Goal: Task Accomplishment & Management: Complete application form

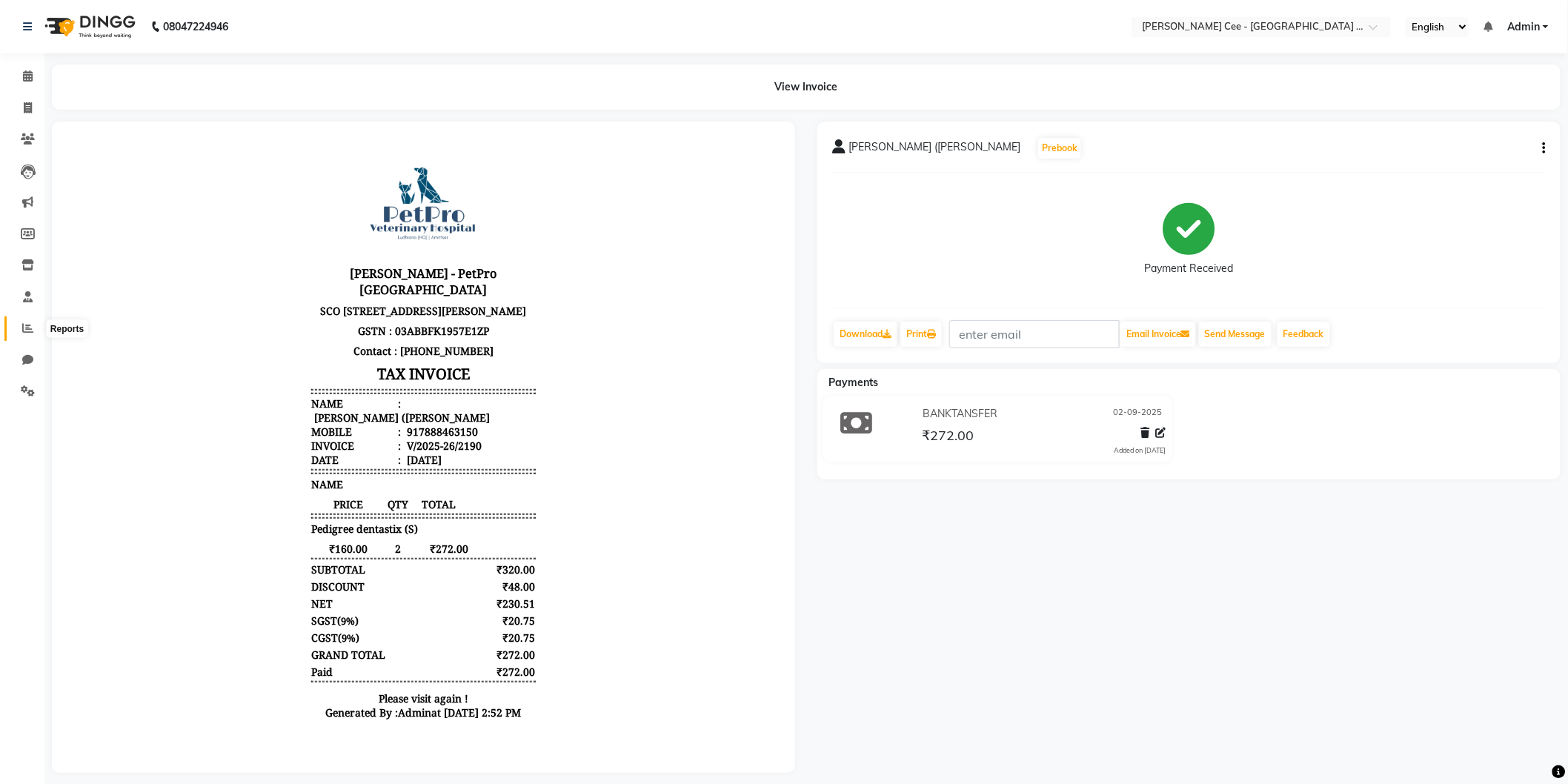
click at [16, 331] on span at bounding box center [27, 328] width 26 height 17
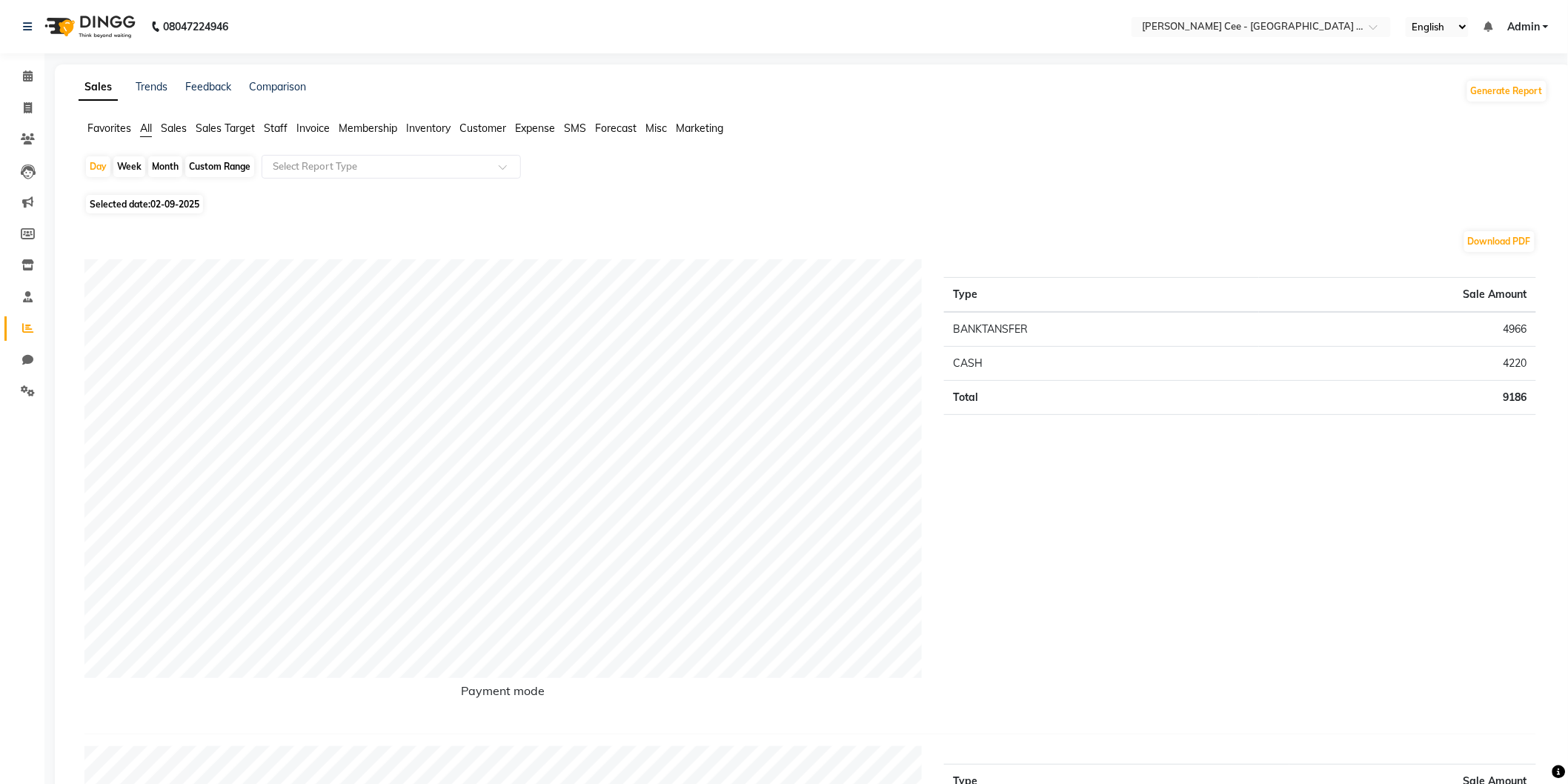
click at [200, 166] on div "Custom Range" at bounding box center [219, 166] width 69 height 20
select select "9"
select select "2025"
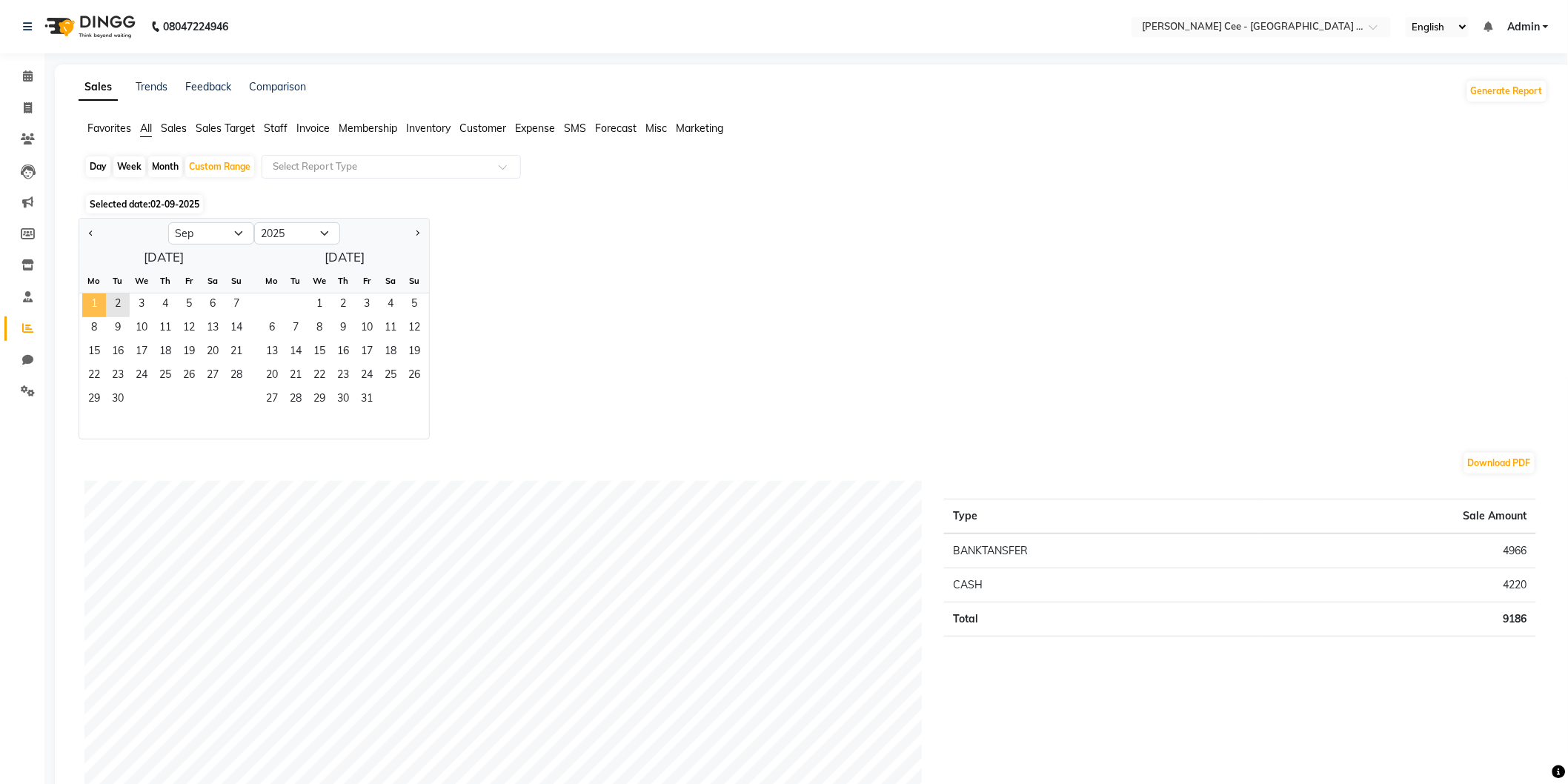
click at [97, 300] on span "1" at bounding box center [94, 305] width 24 height 24
click at [120, 310] on span "2" at bounding box center [118, 305] width 24 height 24
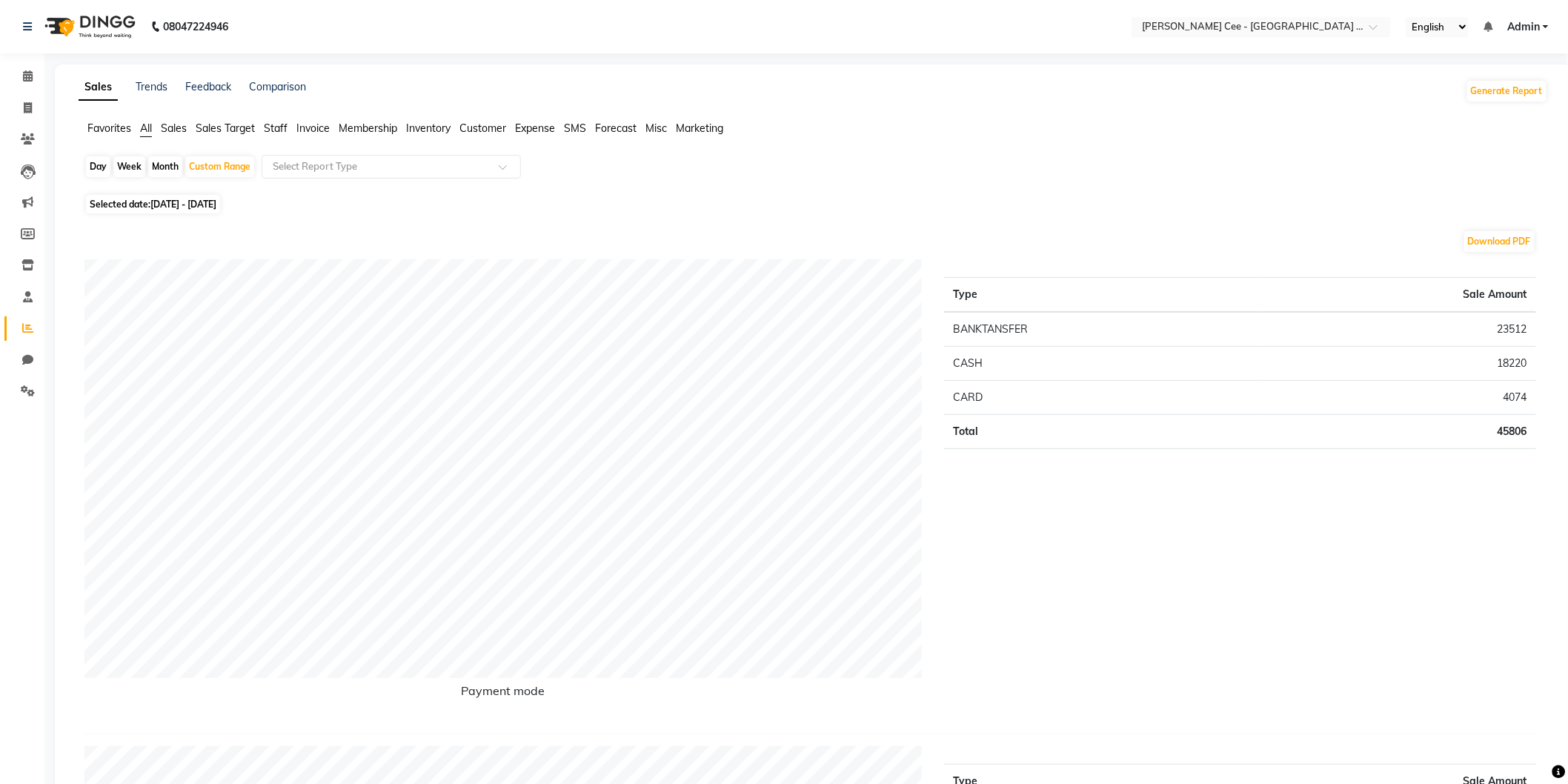
click at [20, 94] on li "Invoice" at bounding box center [22, 109] width 44 height 32
click at [37, 119] on link "Invoice" at bounding box center [22, 109] width 35 height 25
select select "service"
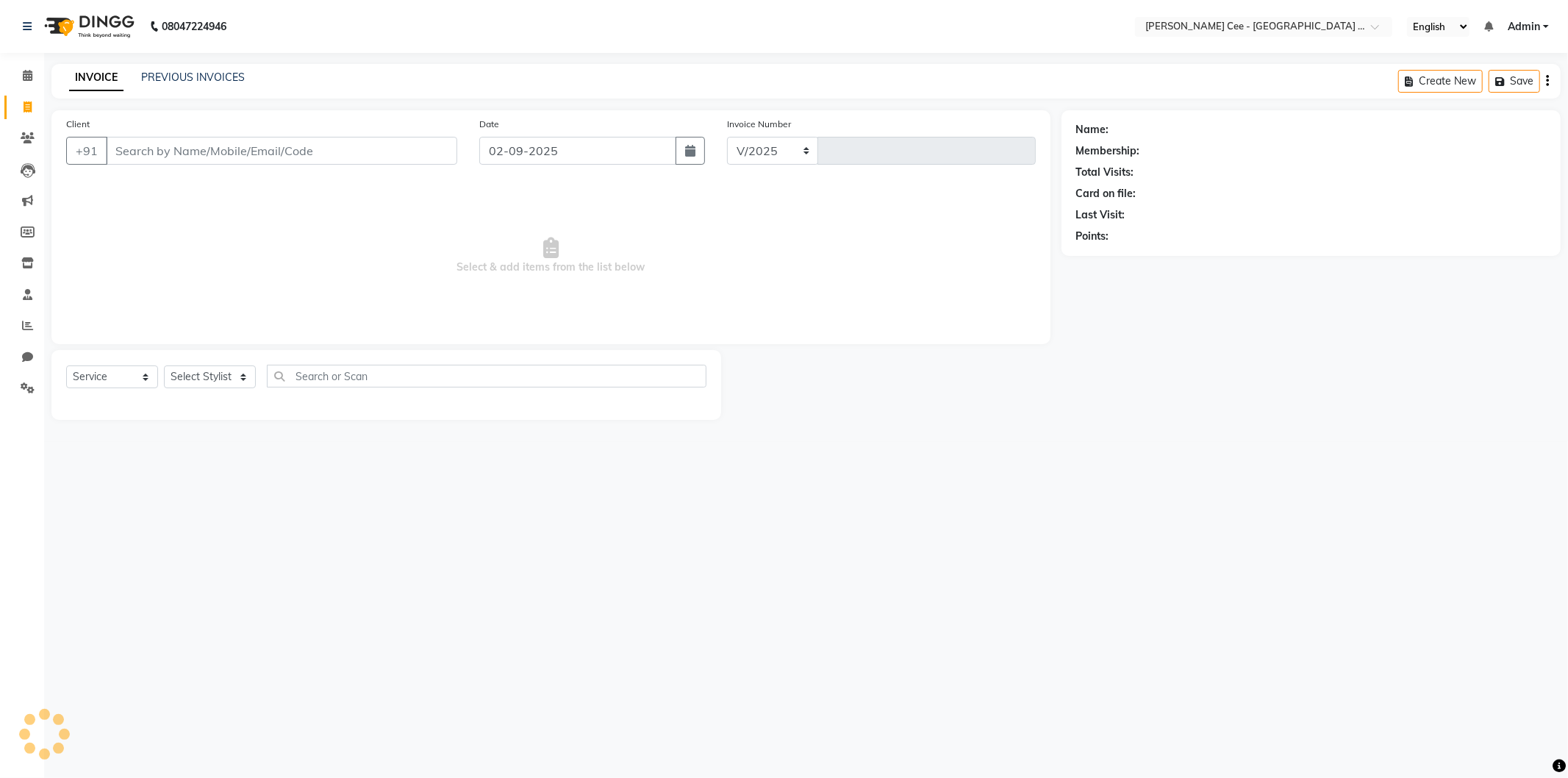
select select "8239"
type input "2191"
select select "product"
click at [179, 148] on input "Client" at bounding box center [282, 151] width 351 height 28
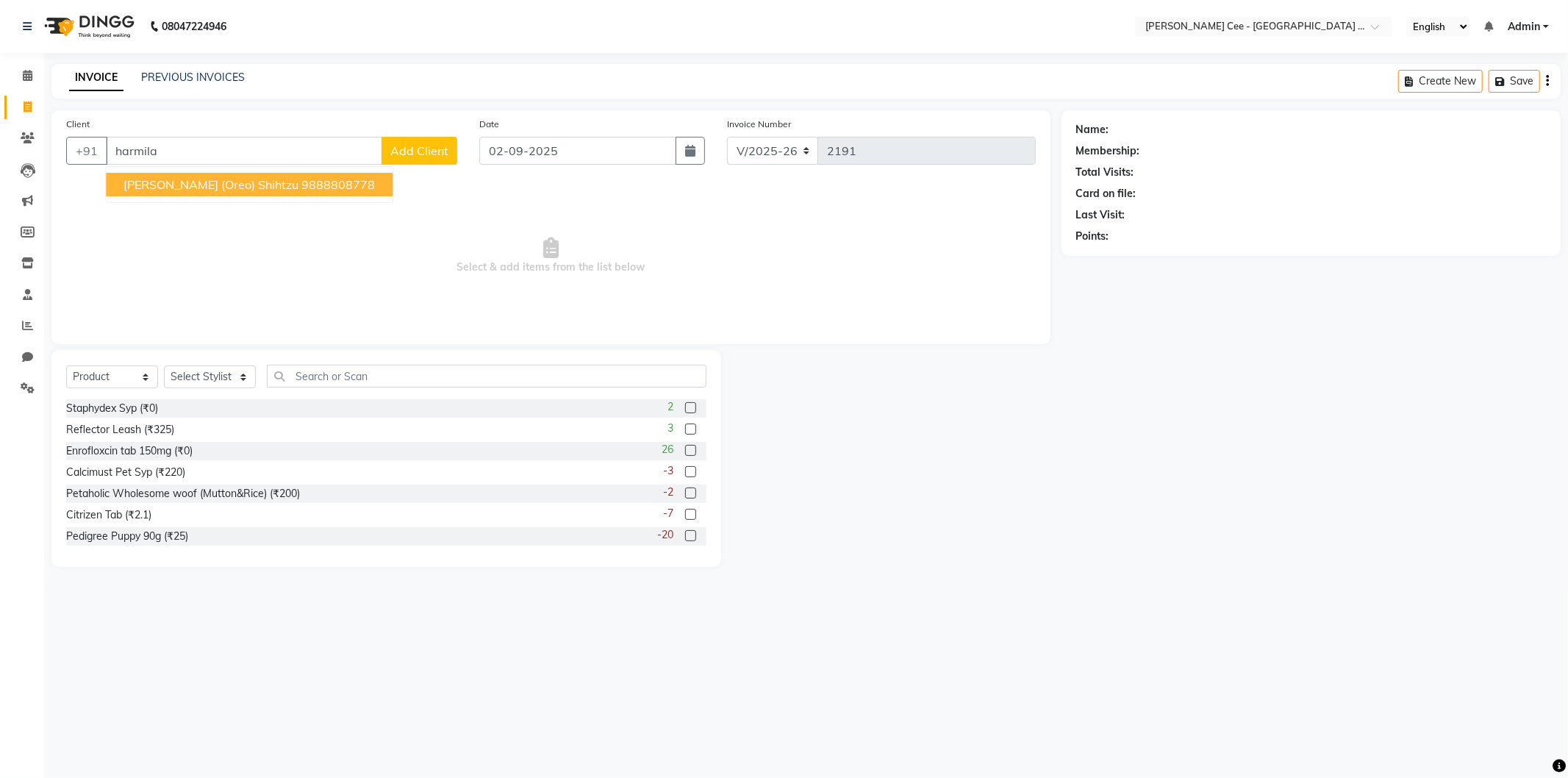
click at [301, 184] on ngb-highlight "9888808778" at bounding box center [338, 184] width 74 height 15
type input "9888808778"
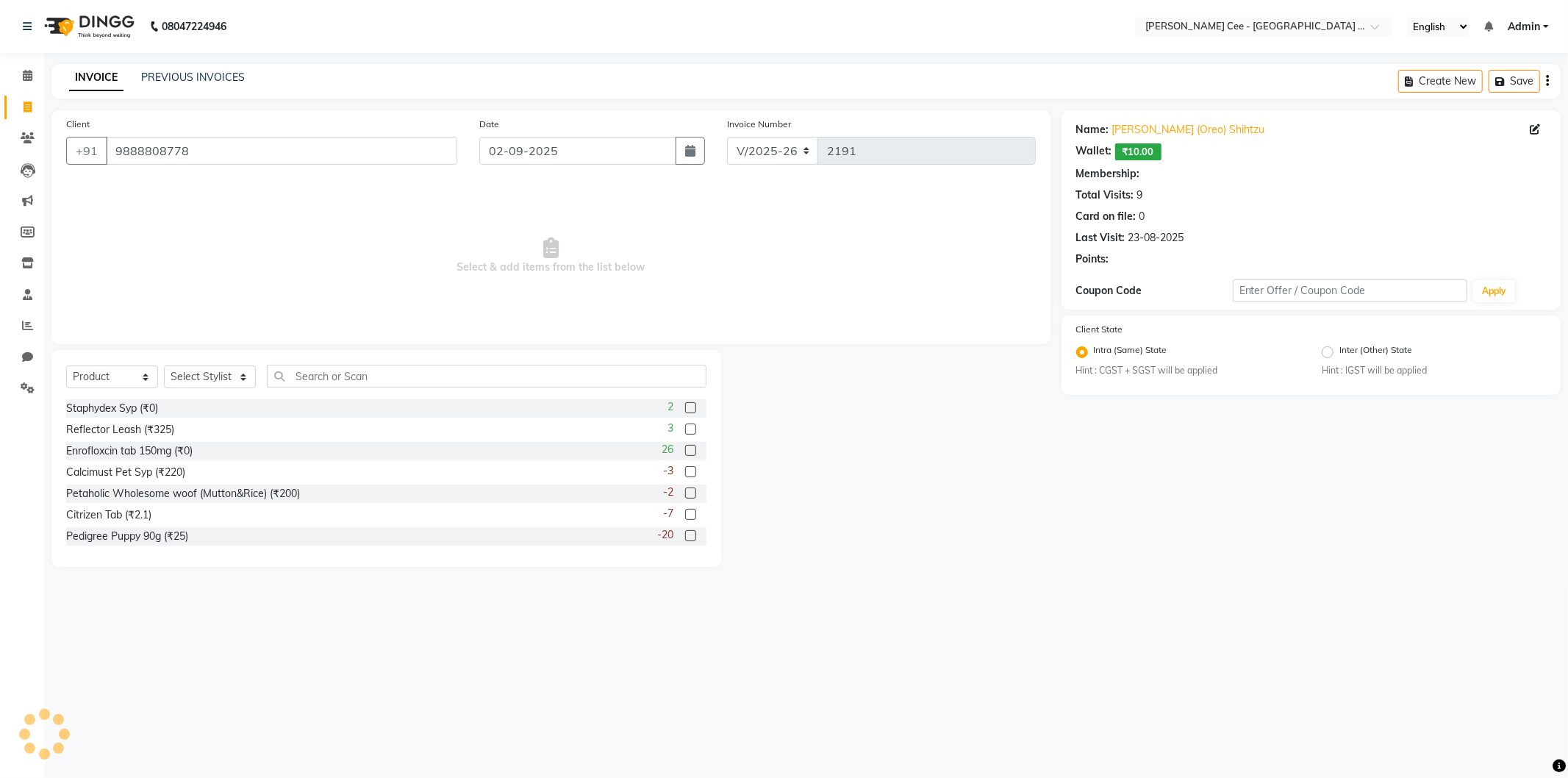
radio input "false"
radio input "true"
drag, startPoint x: 211, startPoint y: 378, endPoint x: 215, endPoint y: 387, distance: 9.8
click at [211, 380] on select "Select Stylist Avinash [PERSON_NAME] [PERSON_NAME] [PERSON_NAME] Kajal Love [PE…" at bounding box center [210, 377] width 92 height 23
select select "86349"
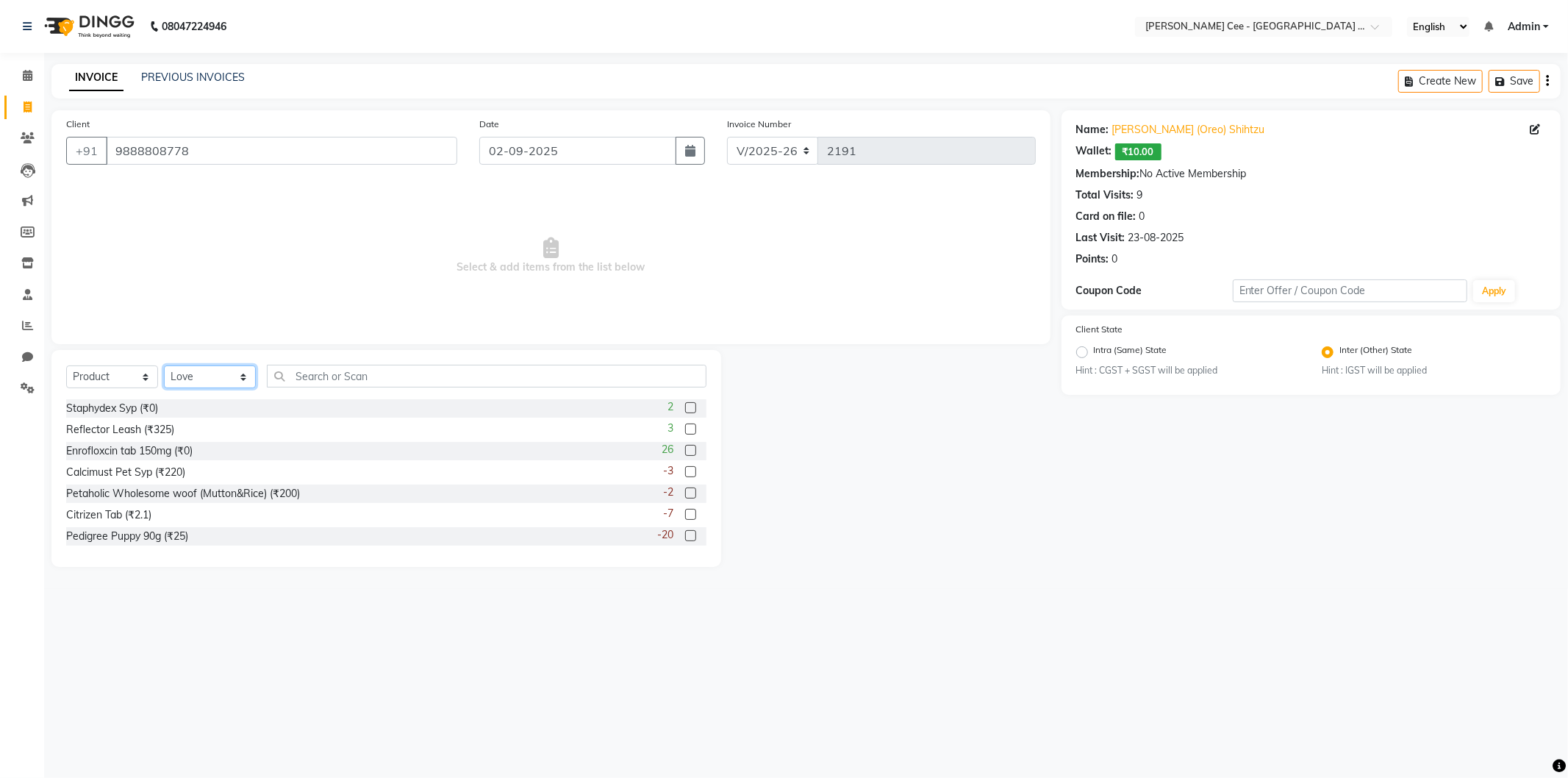
click at [164, 366] on select "Select Stylist Avinash [PERSON_NAME] [PERSON_NAME] [PERSON_NAME] Kajal Love [PE…" at bounding box center [210, 377] width 92 height 23
click at [106, 373] on select "Select Service Product Membership Package Voucher Prepaid Gift Card" at bounding box center [111, 377] width 92 height 23
select select "service"
click at [66, 366] on select "Select Service Product Membership Package Voucher Prepaid Gift Card" at bounding box center [111, 377] width 92 height 23
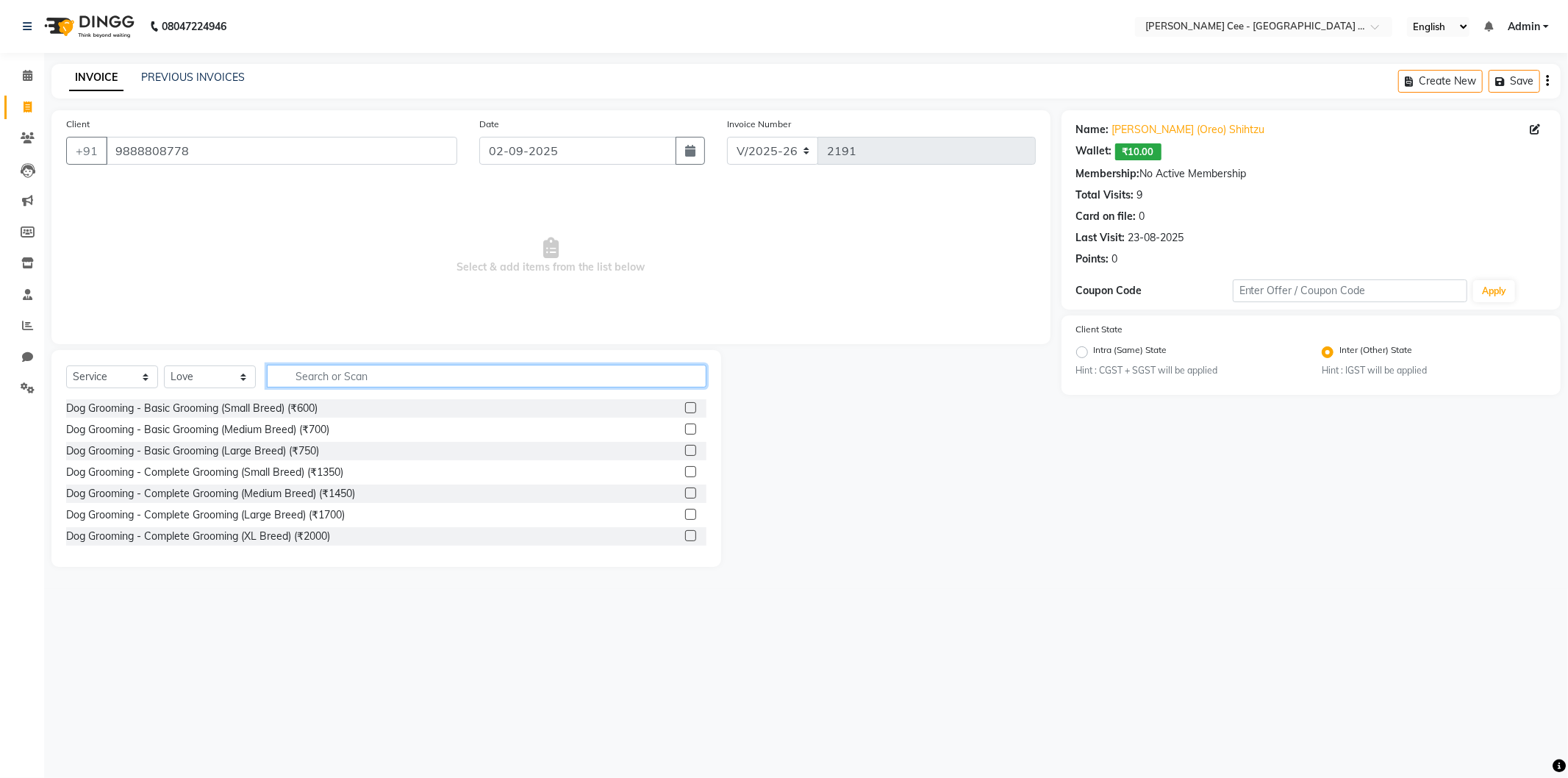
click at [291, 378] on input "text" at bounding box center [486, 376] width 440 height 23
type input "bath"
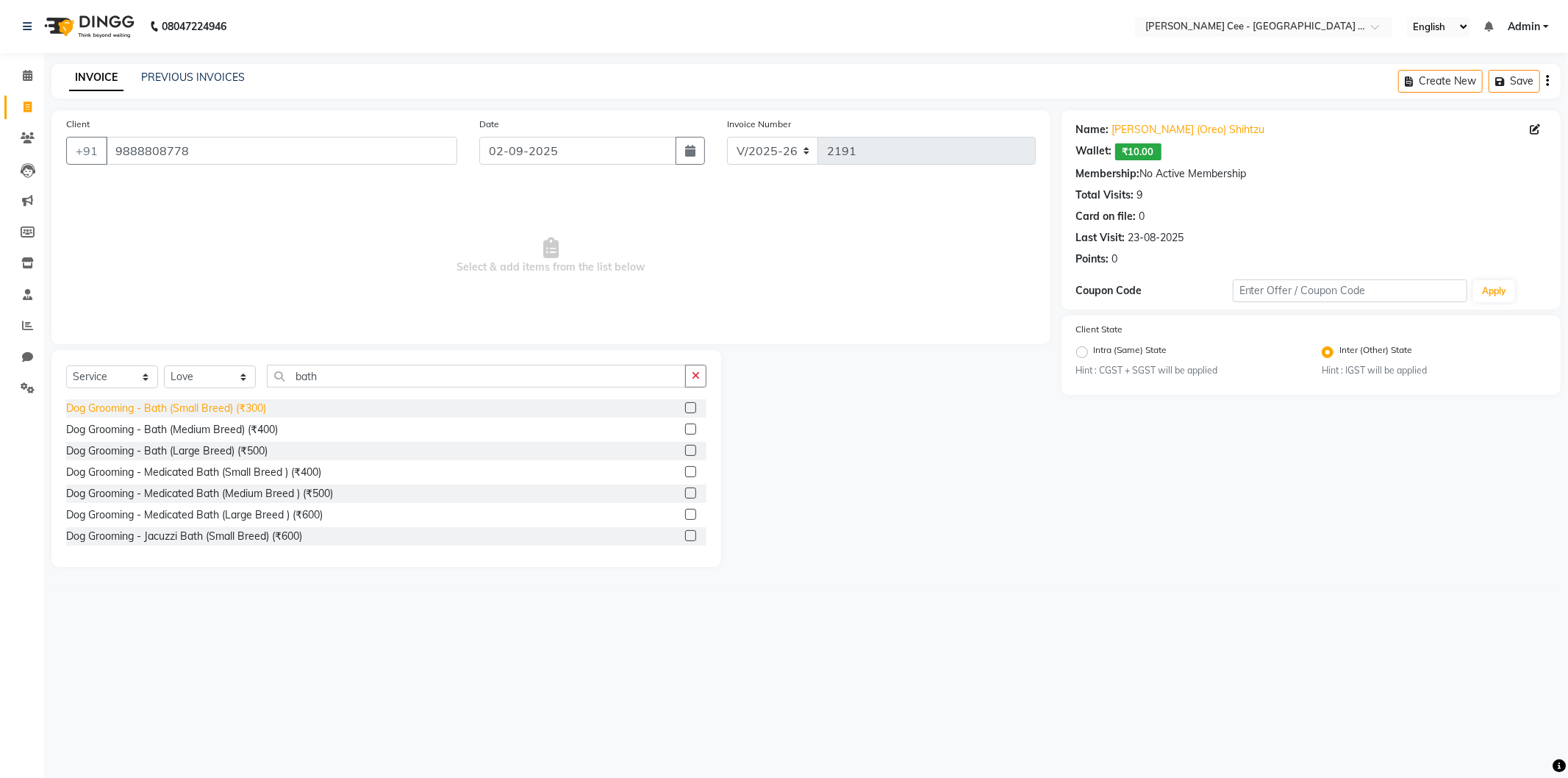
click at [247, 409] on div "Dog Grooming - Bath (Small Breed) (₹300)" at bounding box center [166, 408] width 200 height 16
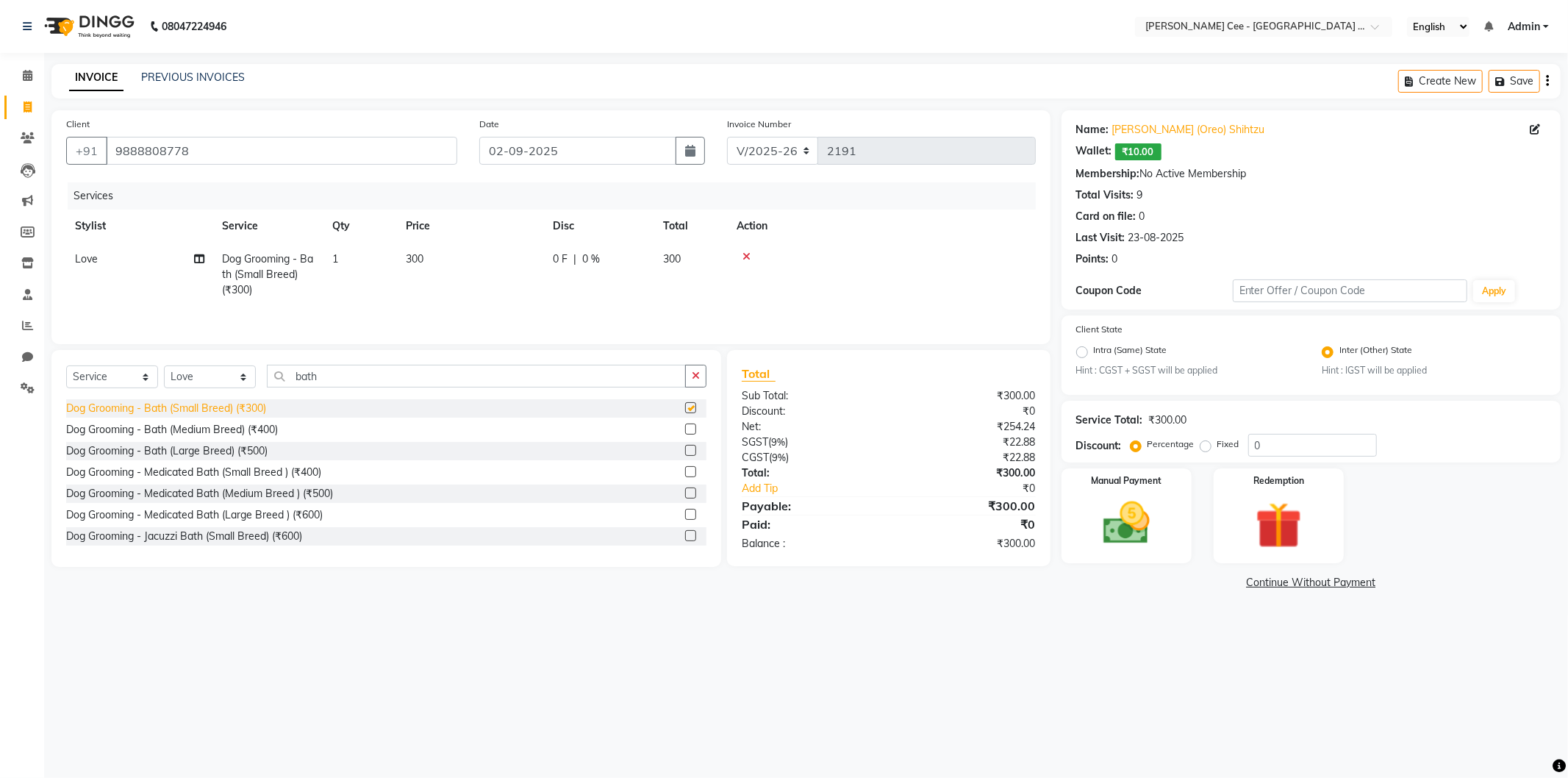
checkbox input "false"
click at [699, 384] on button "button" at bounding box center [696, 376] width 21 height 23
drag, startPoint x: 1131, startPoint y: 520, endPoint x: 1175, endPoint y: 564, distance: 62.2
click at [1133, 521] on img at bounding box center [1127, 523] width 79 height 56
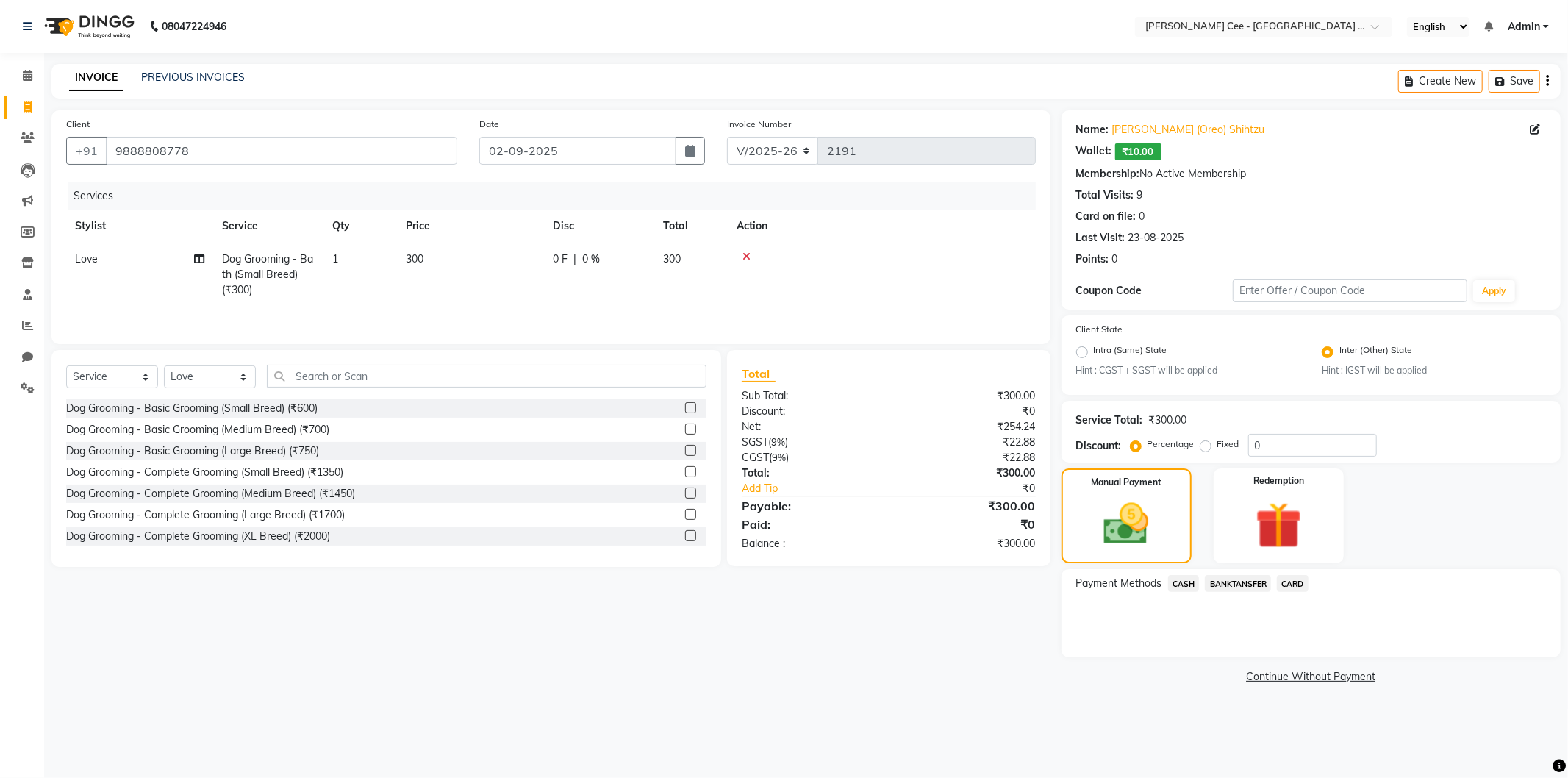
drag, startPoint x: 1182, startPoint y: 584, endPoint x: 1205, endPoint y: 595, distance: 25.5
click at [1182, 583] on span "CASH" at bounding box center [1184, 583] width 32 height 17
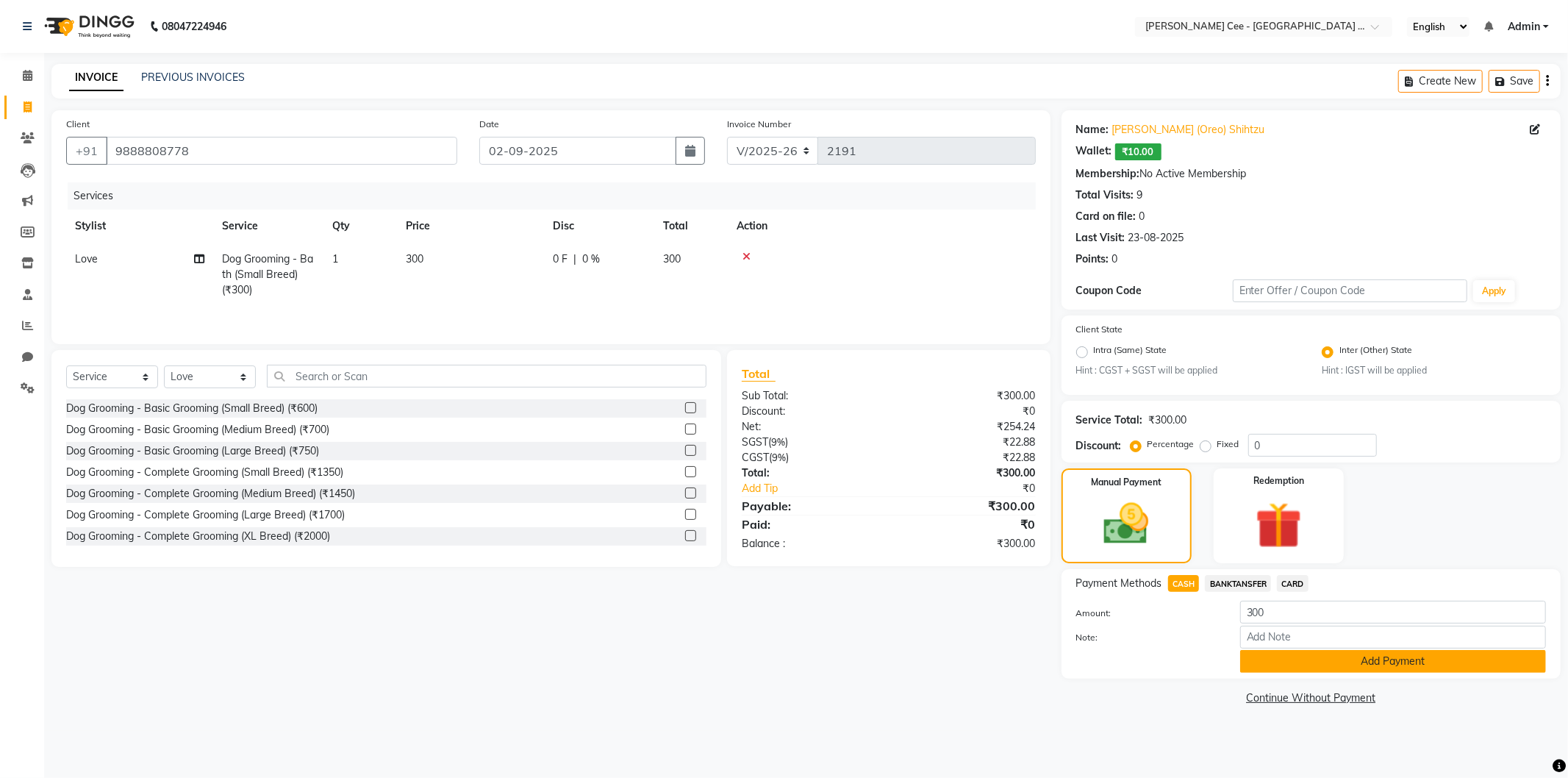
click at [1268, 659] on button "Add Payment" at bounding box center [1393, 661] width 306 height 23
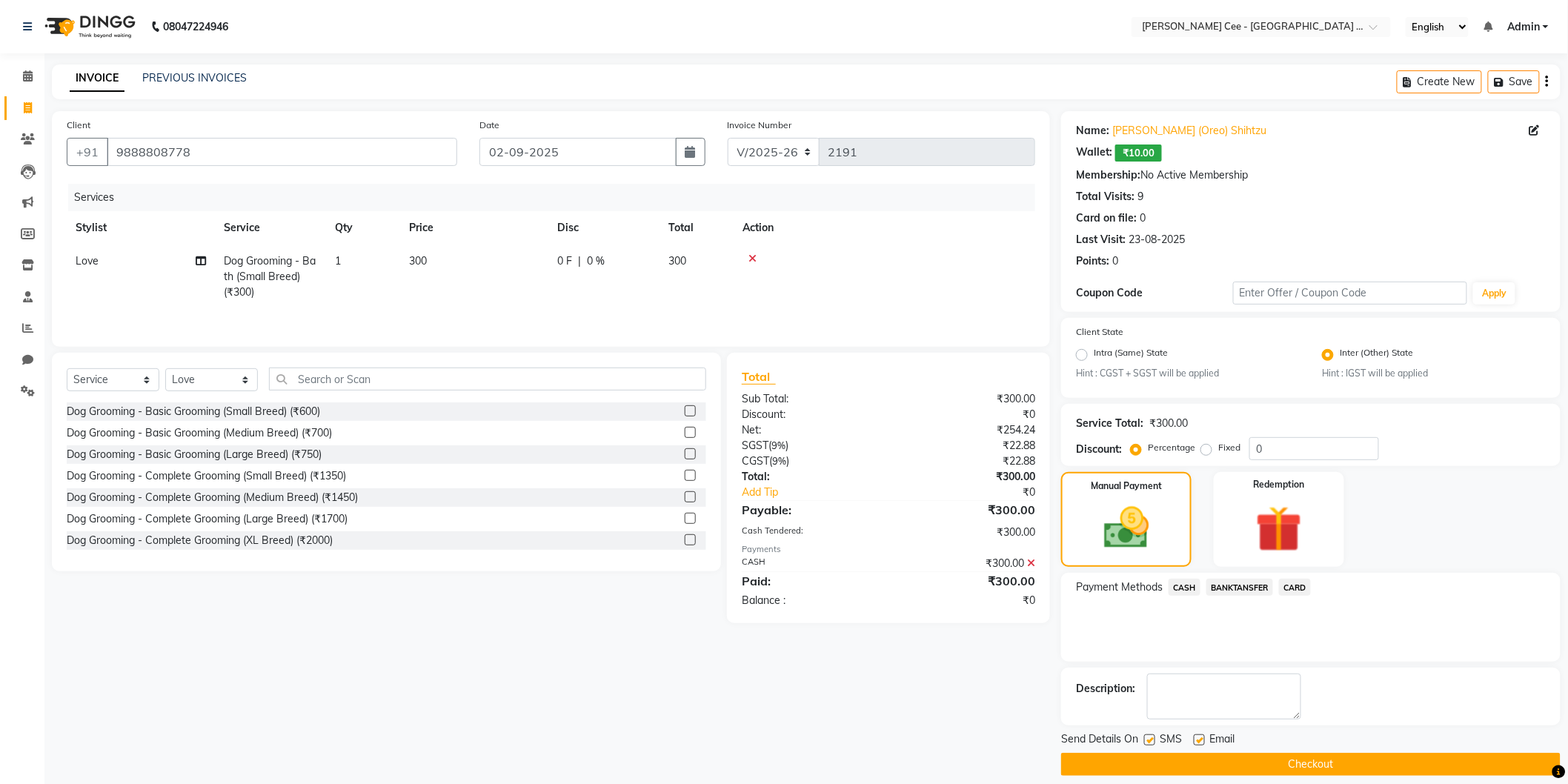
click at [1294, 765] on button "Checkout" at bounding box center [1311, 765] width 499 height 23
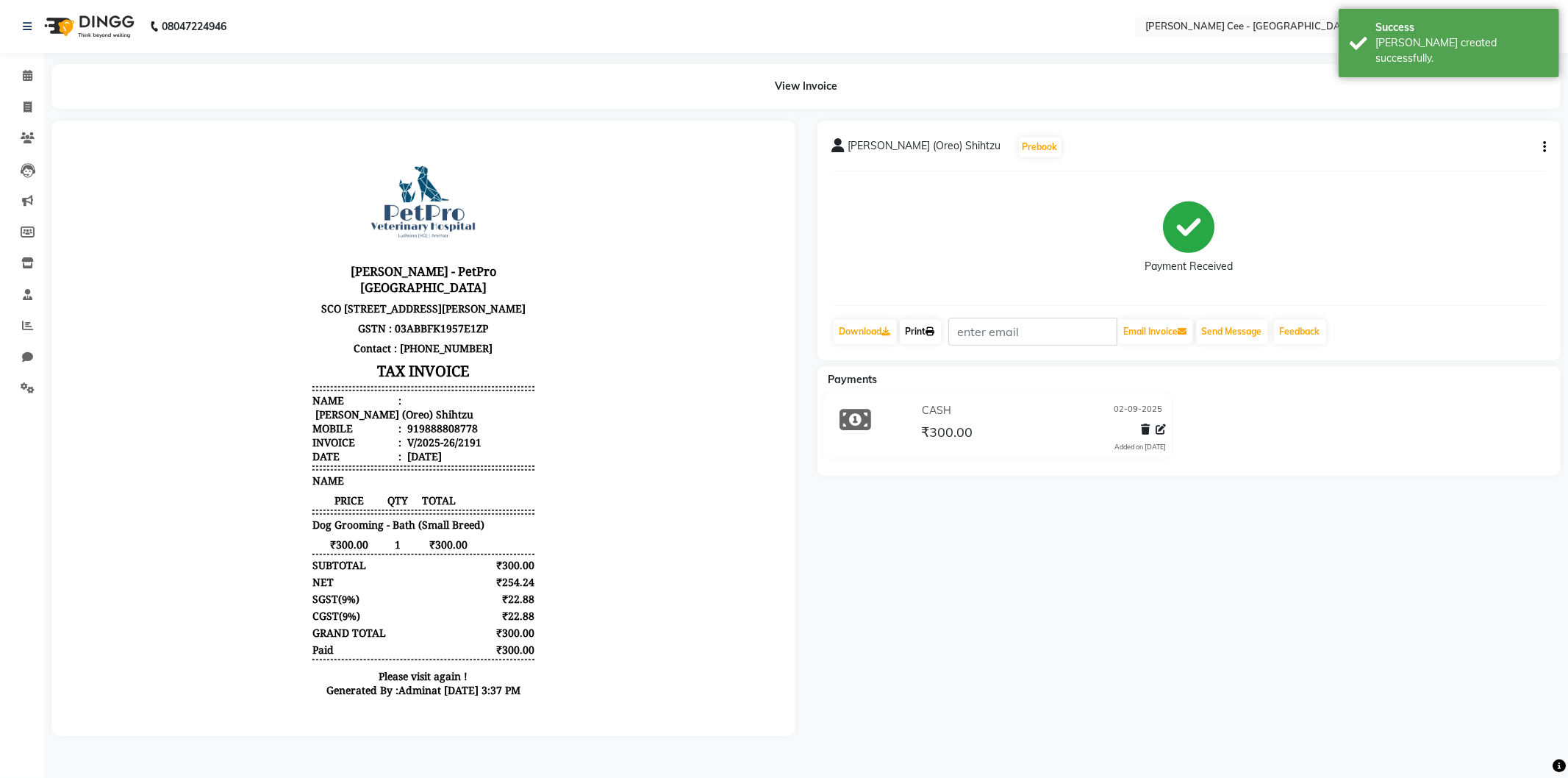
click at [931, 337] on link "Print" at bounding box center [920, 331] width 41 height 25
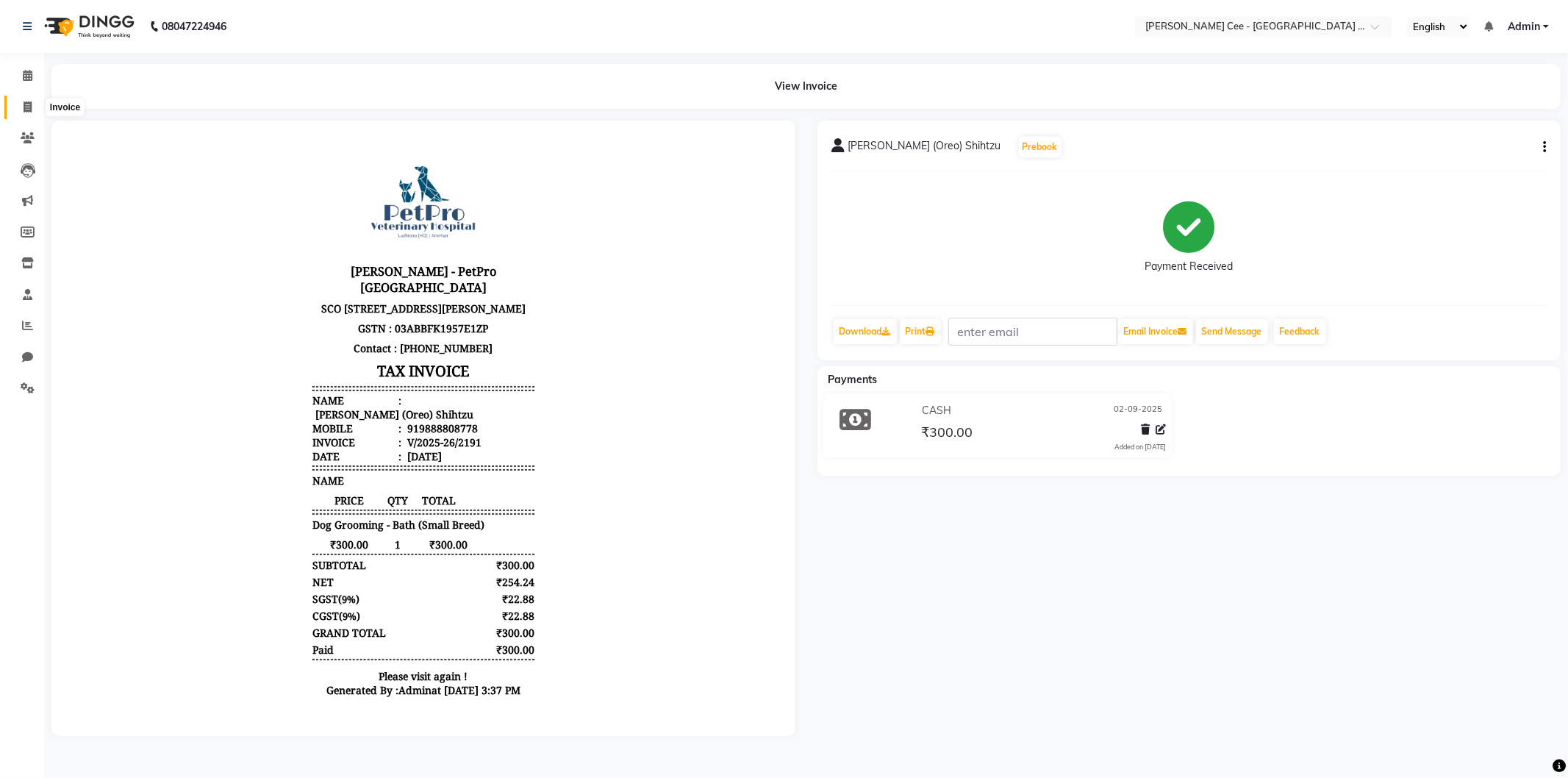
click at [18, 109] on span at bounding box center [27, 107] width 25 height 17
select select "service"
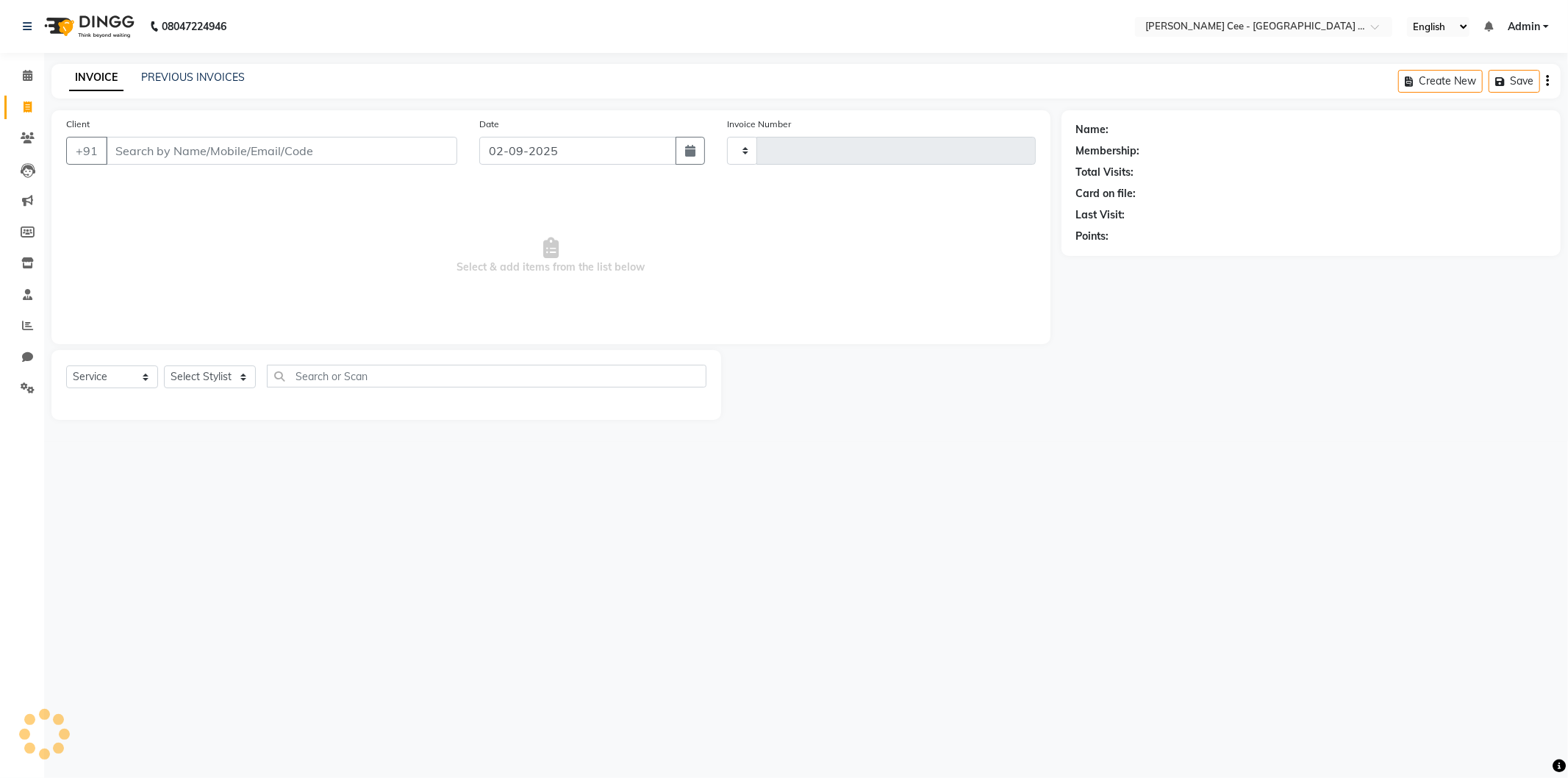
type input "2192"
select select "8239"
click at [142, 145] on input "Client" at bounding box center [282, 151] width 351 height 28
select select "product"
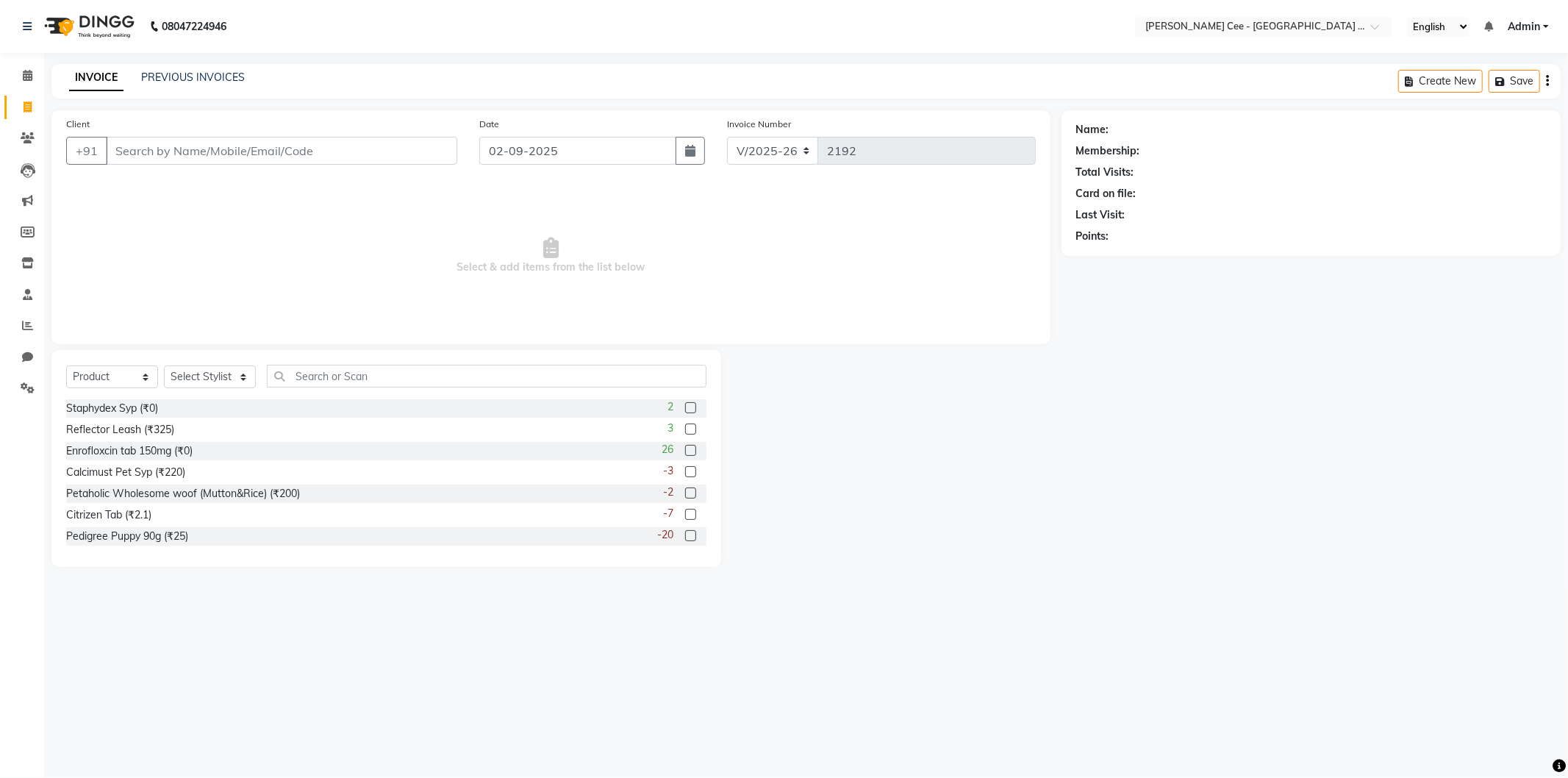
click at [239, 148] on input "Client" at bounding box center [282, 151] width 351 height 28
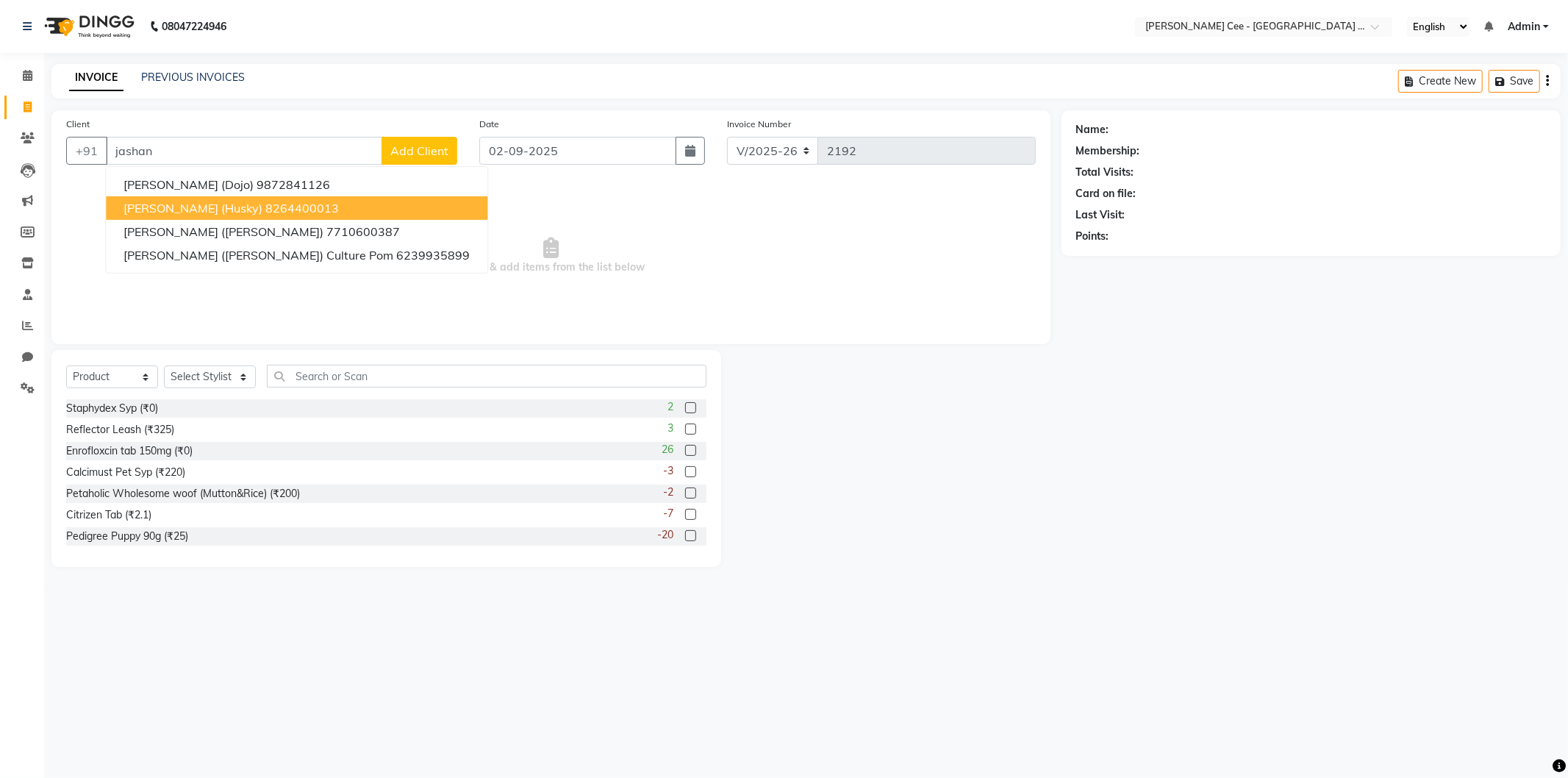
click at [268, 205] on ngb-highlight "8264400013" at bounding box center [302, 208] width 74 height 15
type input "8264400013"
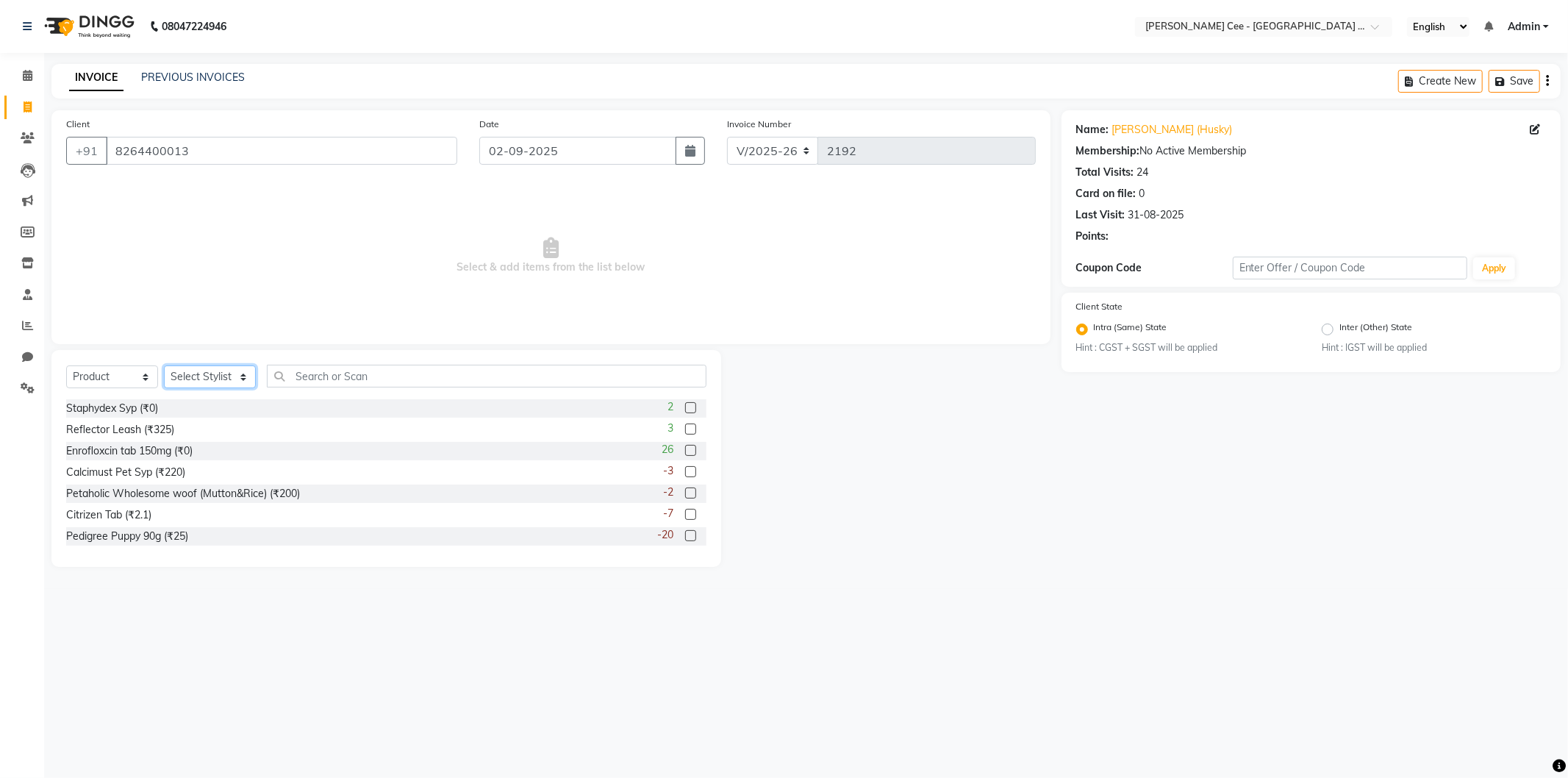
click at [208, 375] on select "Select Stylist Avinash [PERSON_NAME] [PERSON_NAME] [PERSON_NAME] Kajal Love [PE…" at bounding box center [210, 377] width 92 height 23
select select "80155"
click at [164, 366] on select "Select Stylist Avinash [PERSON_NAME] [PERSON_NAME] [PERSON_NAME] Kajal Love [PE…" at bounding box center [210, 377] width 92 height 23
click at [111, 378] on select "Select Service Product Membership Package Voucher Prepaid Gift Card" at bounding box center [111, 377] width 92 height 23
click at [66, 366] on select "Select Service Product Membership Package Voucher Prepaid Gift Card" at bounding box center [111, 377] width 92 height 23
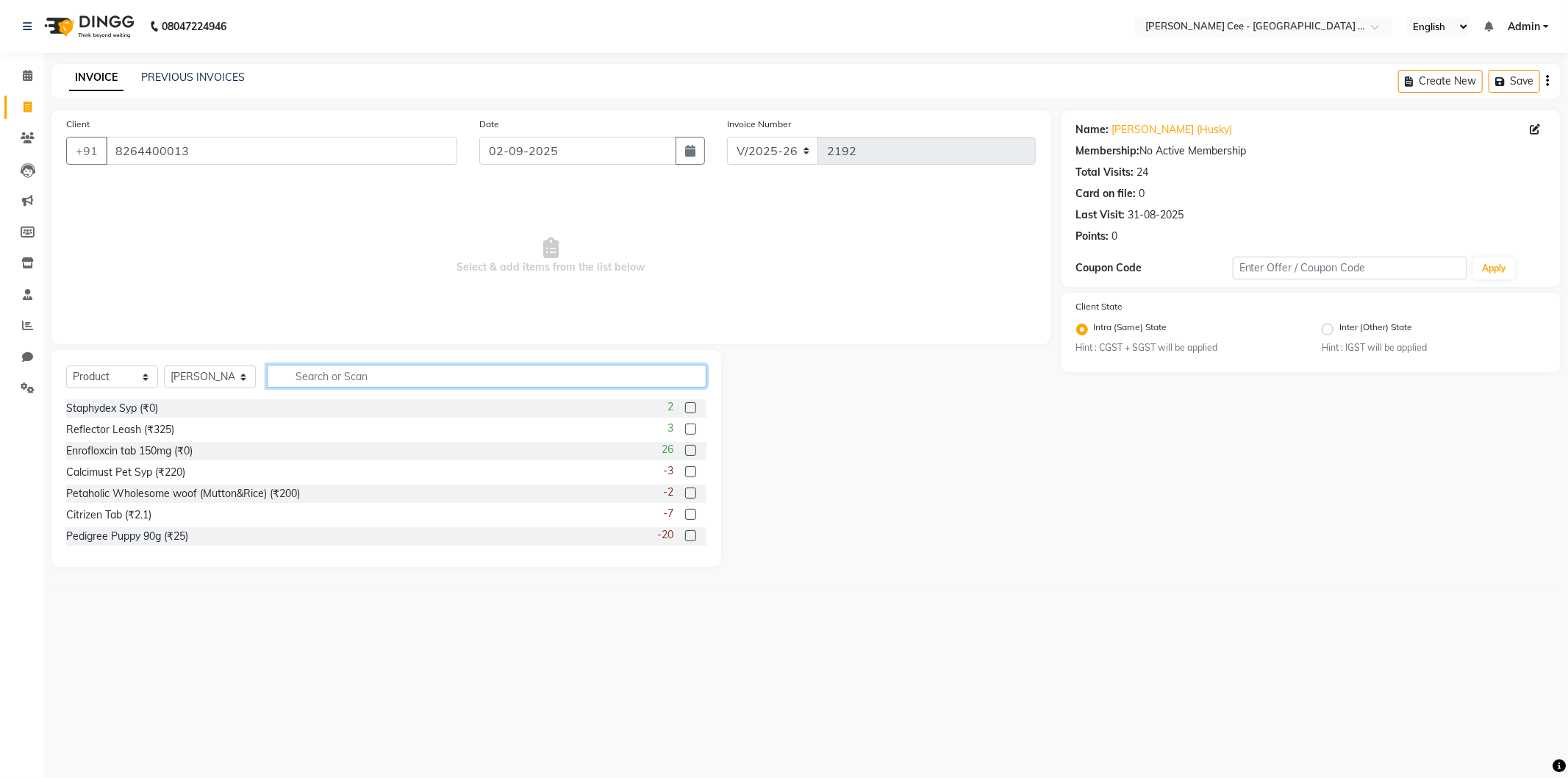
click at [309, 378] on input "text" at bounding box center [486, 376] width 440 height 23
type input "smart heart"
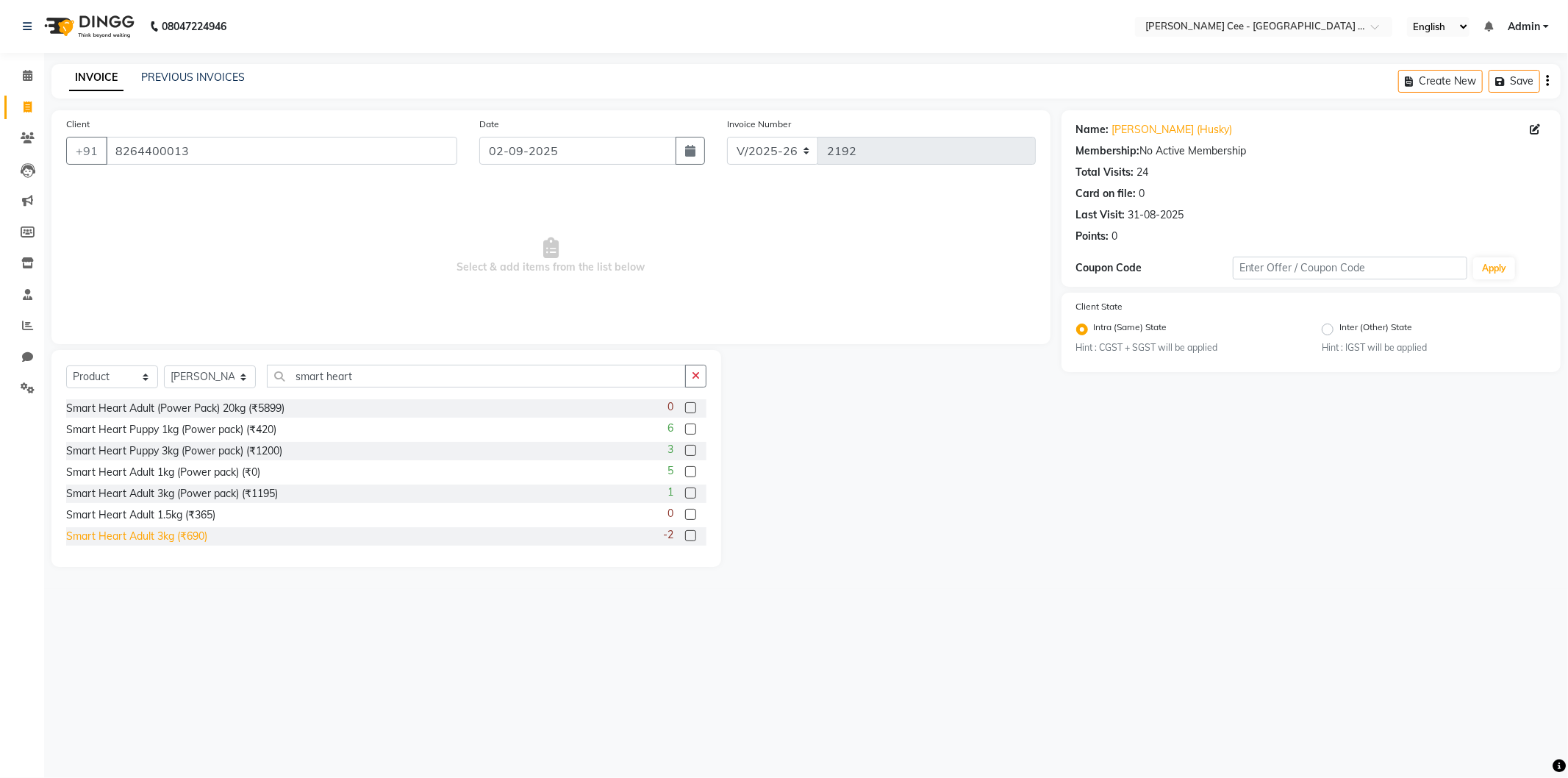
click at [203, 530] on div "Smart Heart Adult 3kg (₹690)" at bounding box center [136, 537] width 141 height 16
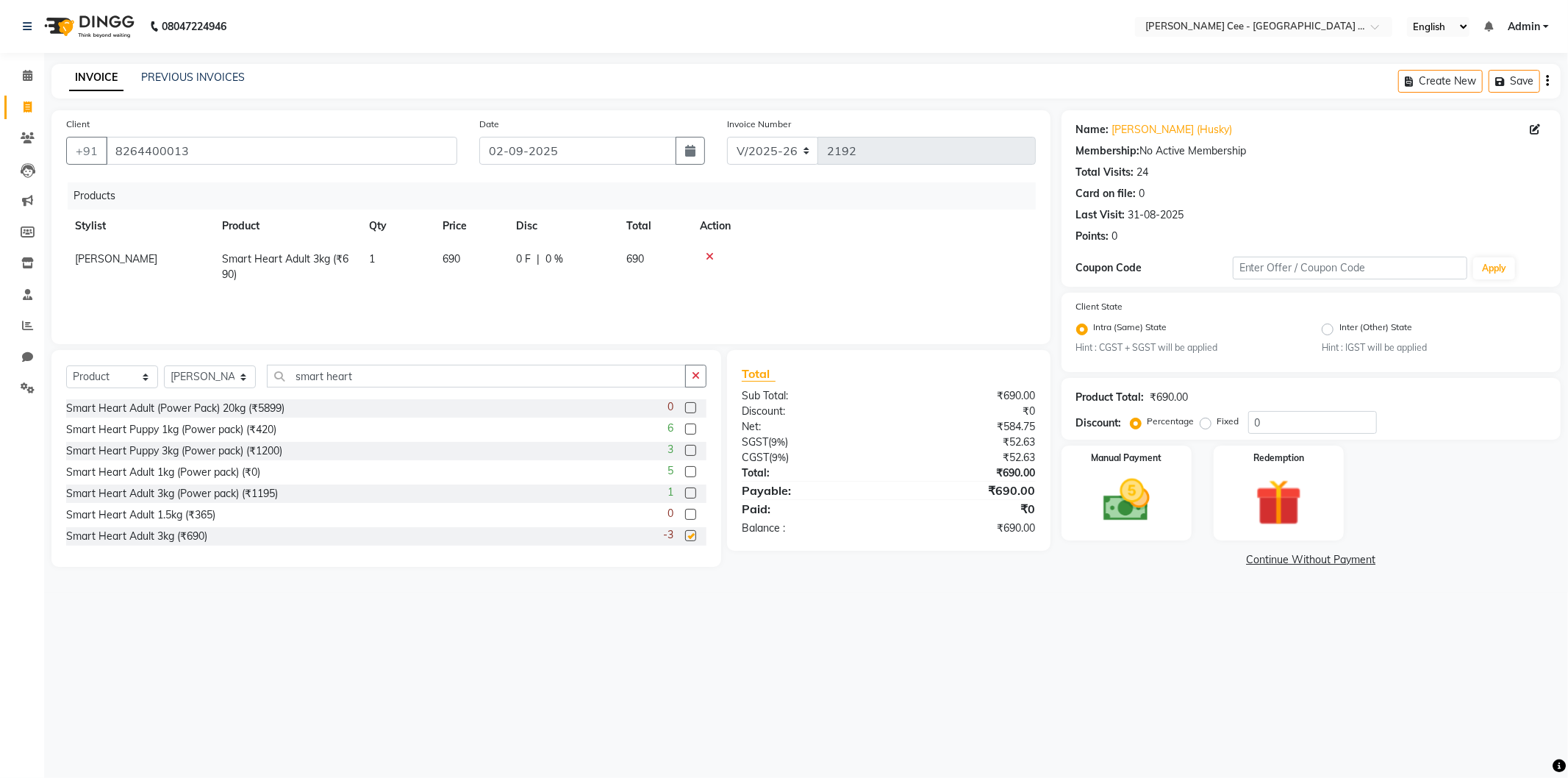
checkbox input "false"
click at [572, 264] on div "0 F | 0 %" at bounding box center [563, 259] width 93 height 16
select select "80155"
click at [572, 264] on span "|" at bounding box center [573, 263] width 3 height 16
click at [586, 264] on input "0" at bounding box center [603, 263] width 44 height 23
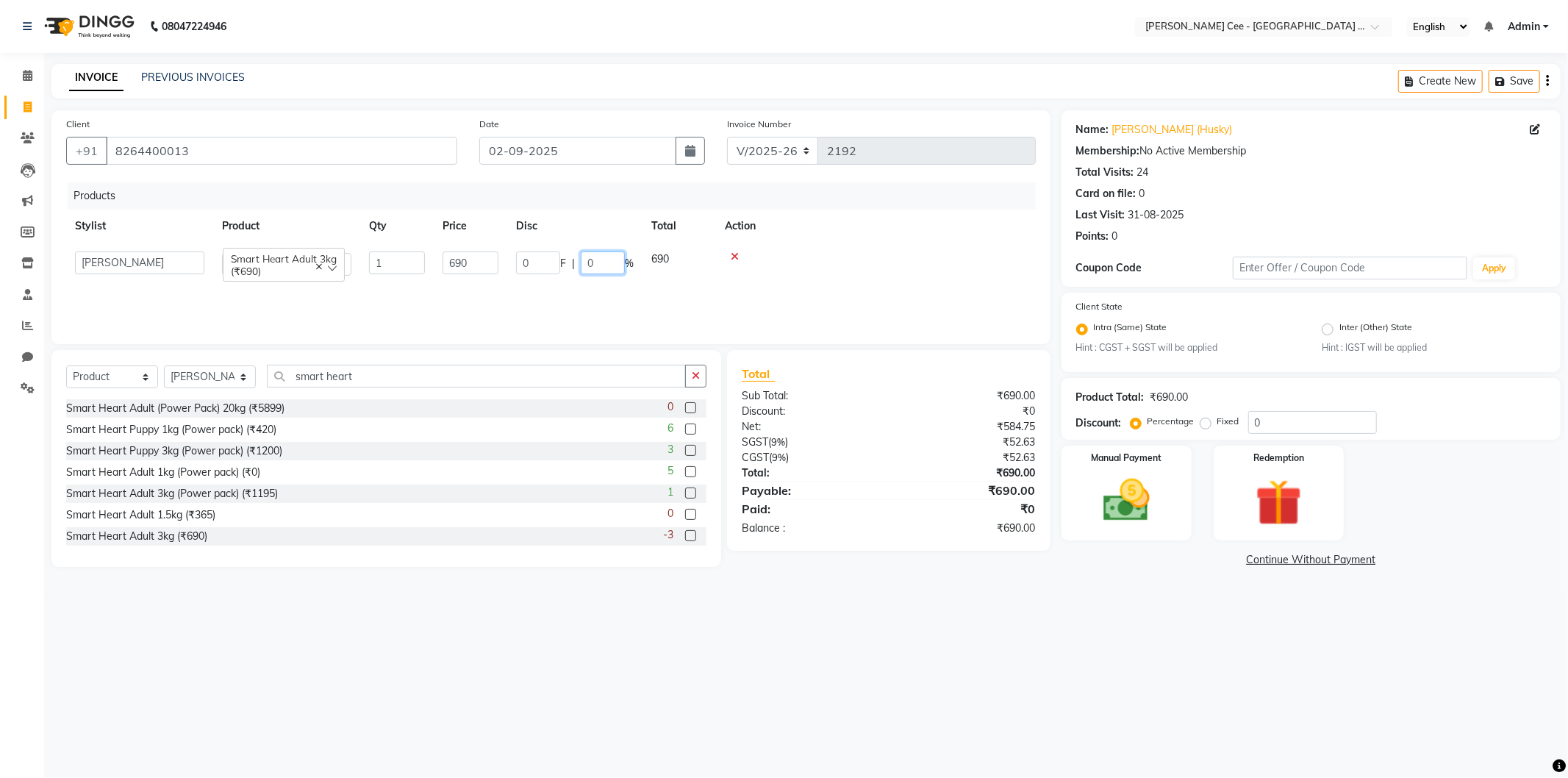
type input "20"
drag, startPoint x: 912, startPoint y: 233, endPoint x: 903, endPoint y: 234, distance: 9.1
click at [914, 233] on th "Action" at bounding box center [876, 227] width 320 height 33
click at [531, 265] on span "138 F" at bounding box center [529, 259] width 26 height 16
select select "80155"
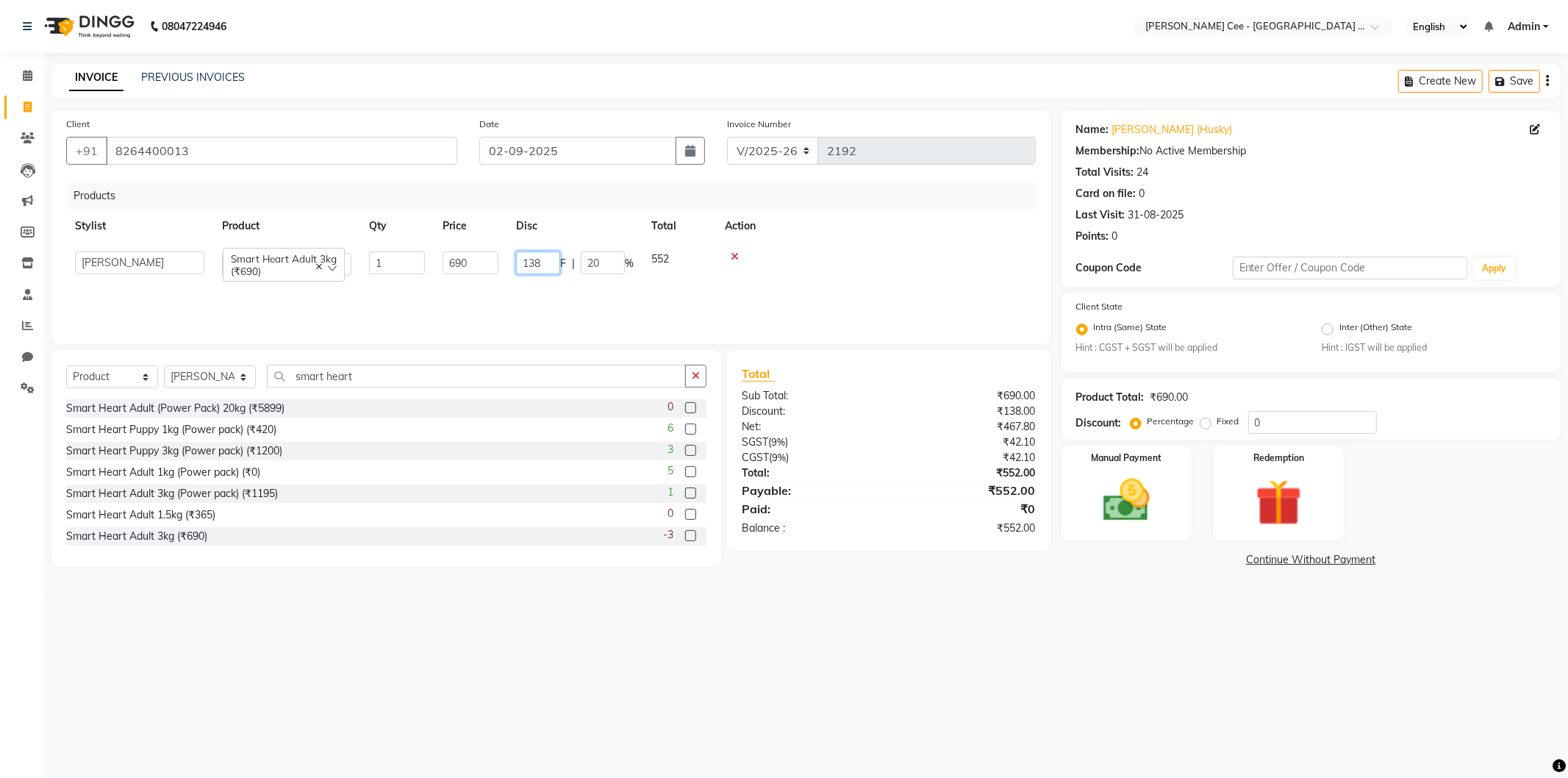
click at [542, 266] on input "138" at bounding box center [538, 263] width 44 height 23
type input "140"
click at [833, 266] on td at bounding box center [876, 263] width 320 height 42
click at [833, 257] on div at bounding box center [863, 256] width 327 height 11
click at [1166, 532] on div "Manual Payment" at bounding box center [1126, 493] width 135 height 98
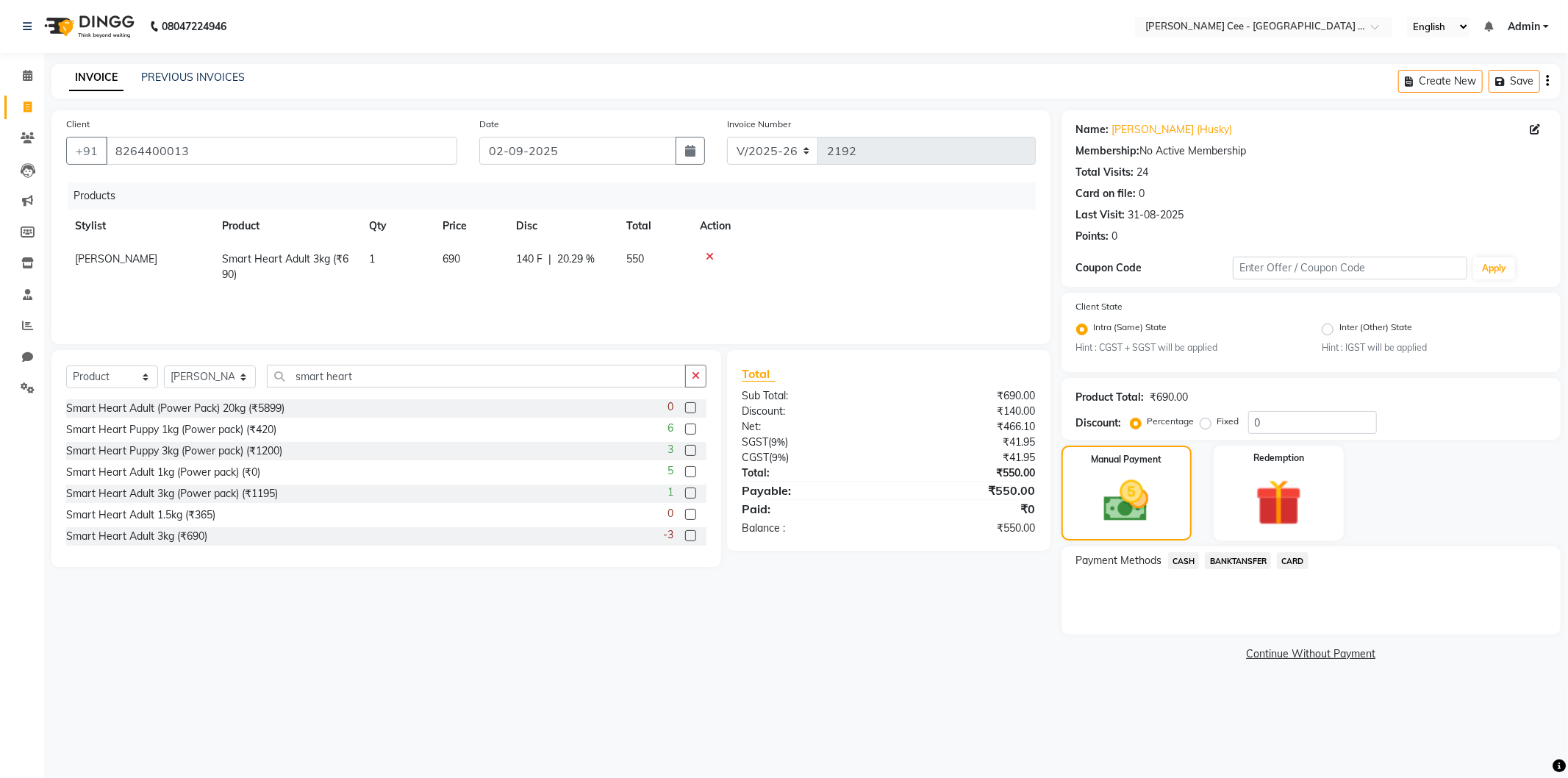
click at [1192, 558] on span "CASH" at bounding box center [1184, 560] width 32 height 17
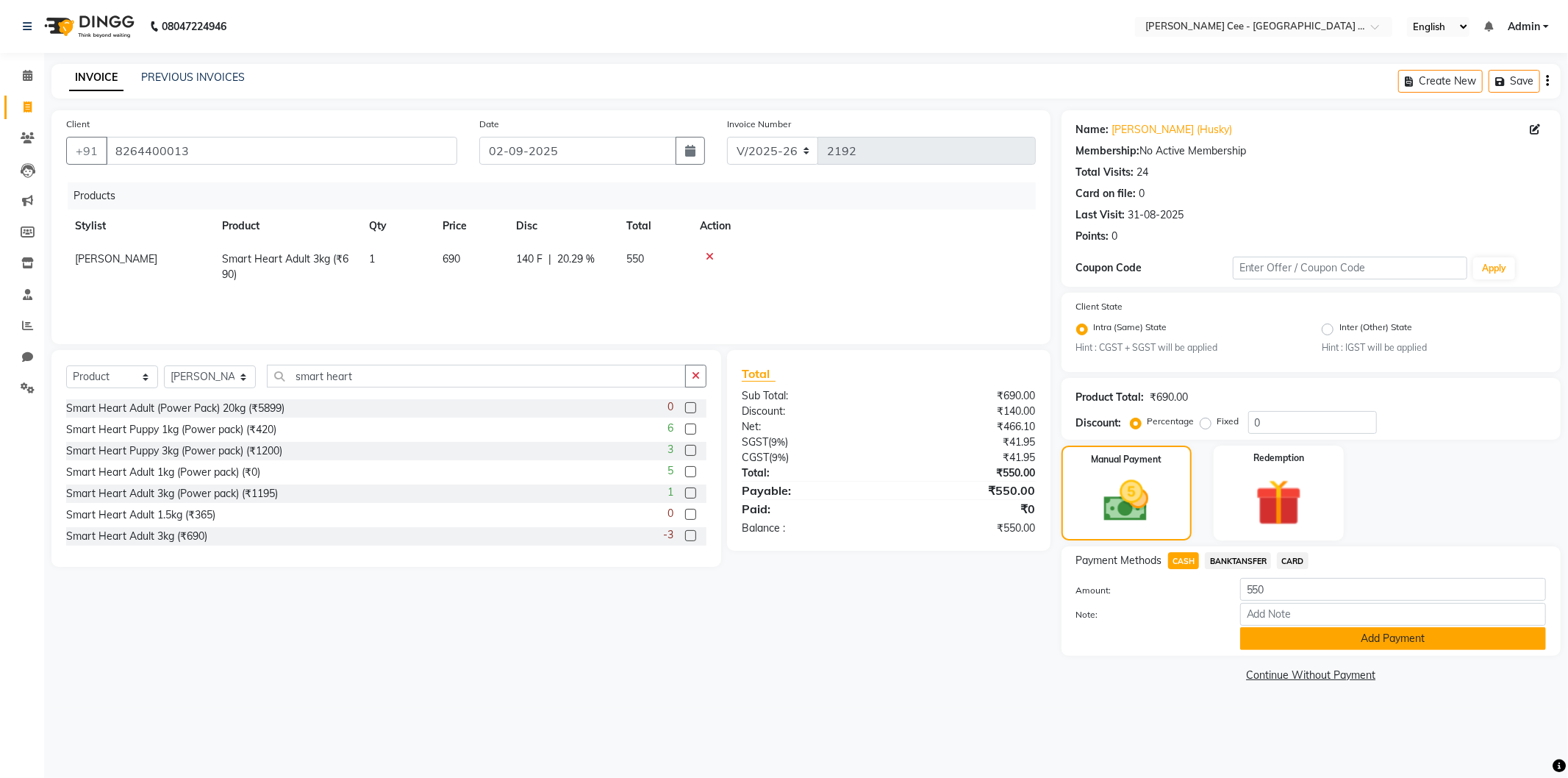
click at [1269, 635] on button "Add Payment" at bounding box center [1393, 638] width 306 height 23
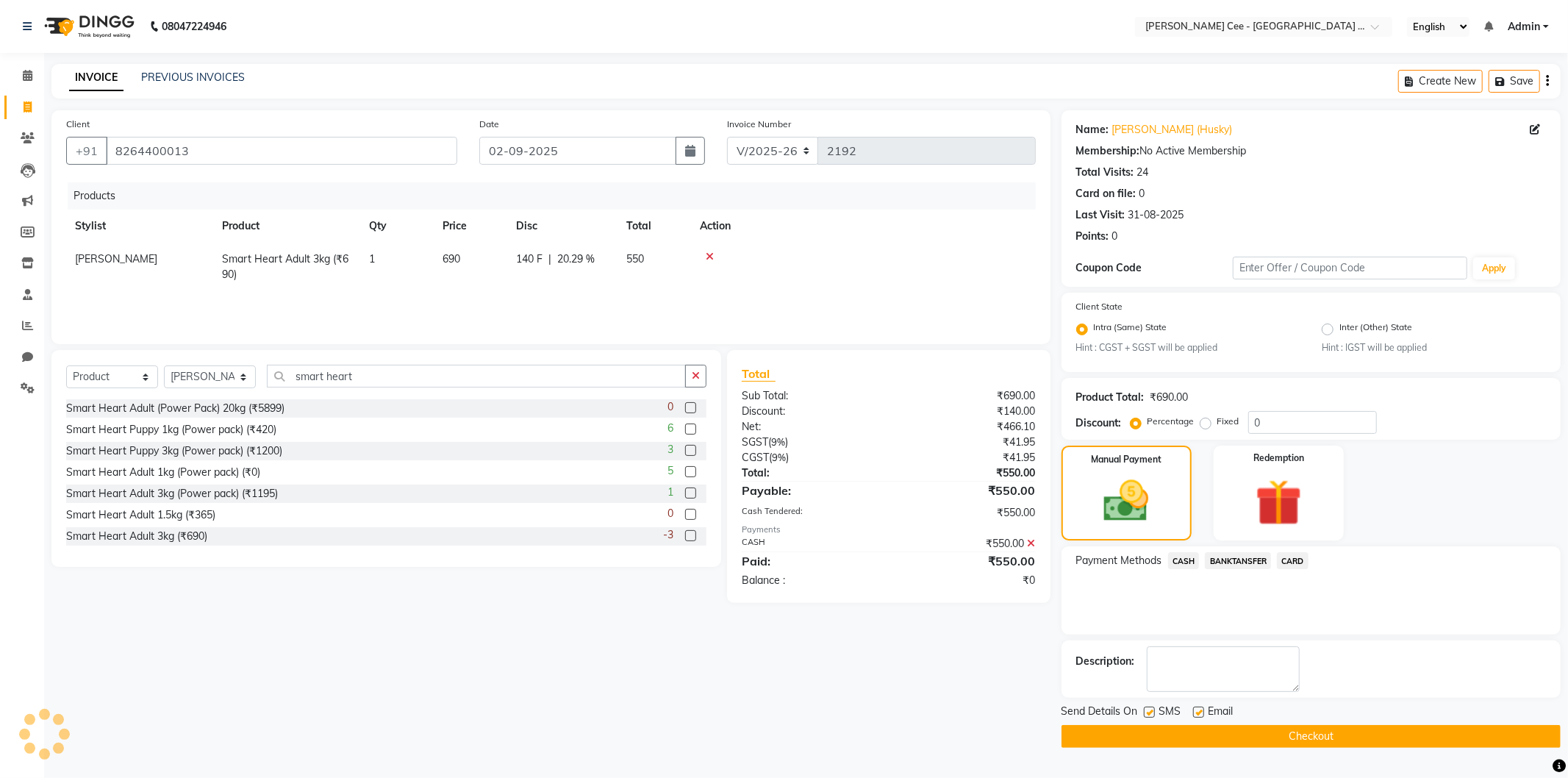
click at [1284, 735] on button "Checkout" at bounding box center [1311, 737] width 500 height 23
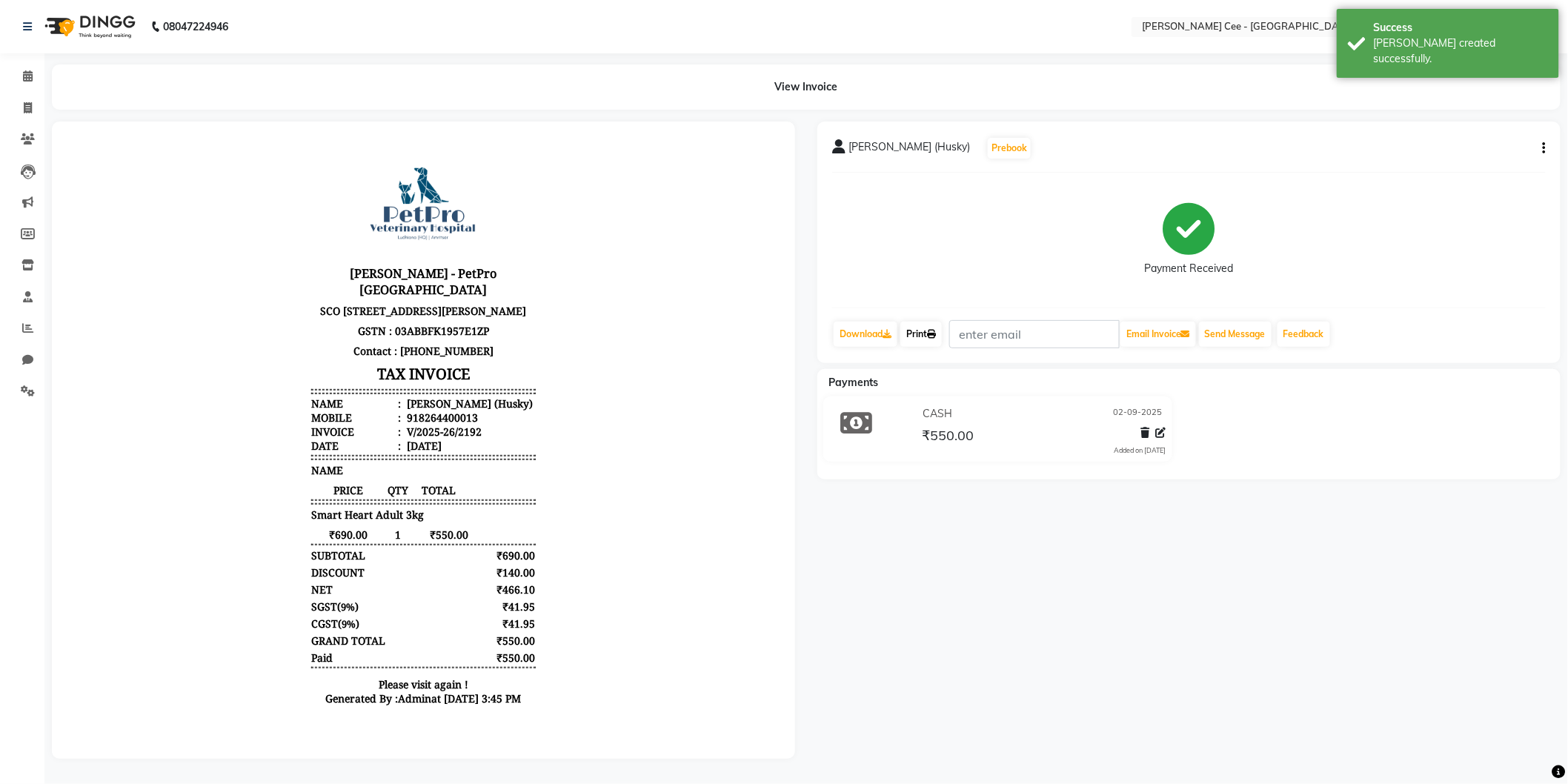
click at [924, 336] on link "Print" at bounding box center [921, 334] width 42 height 25
